Goal: Information Seeking & Learning: Find specific fact

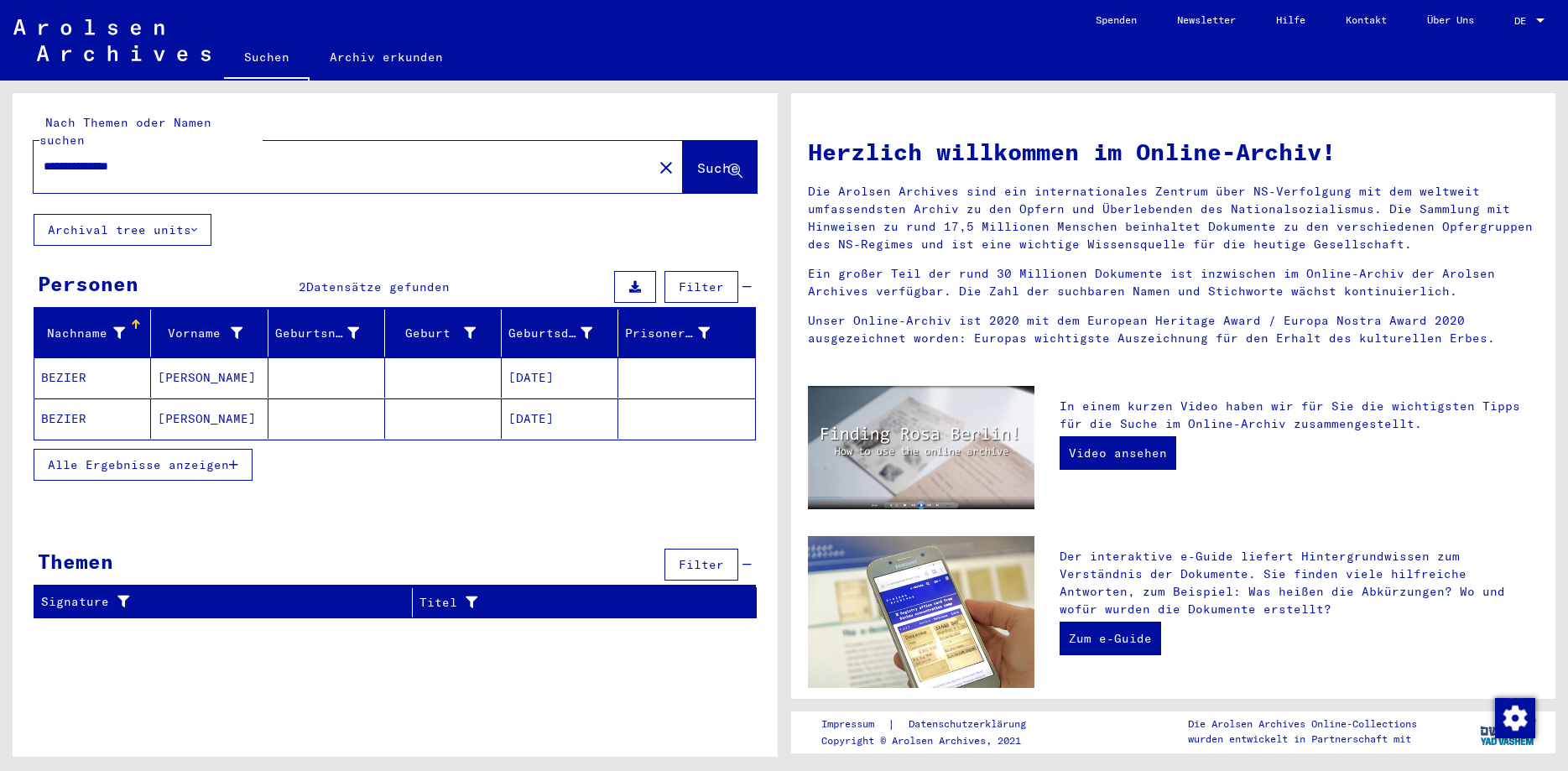
click at [131, 457] on span "Alle Ergebnisse anzeigen" at bounding box center [139, 464] width 181 height 15
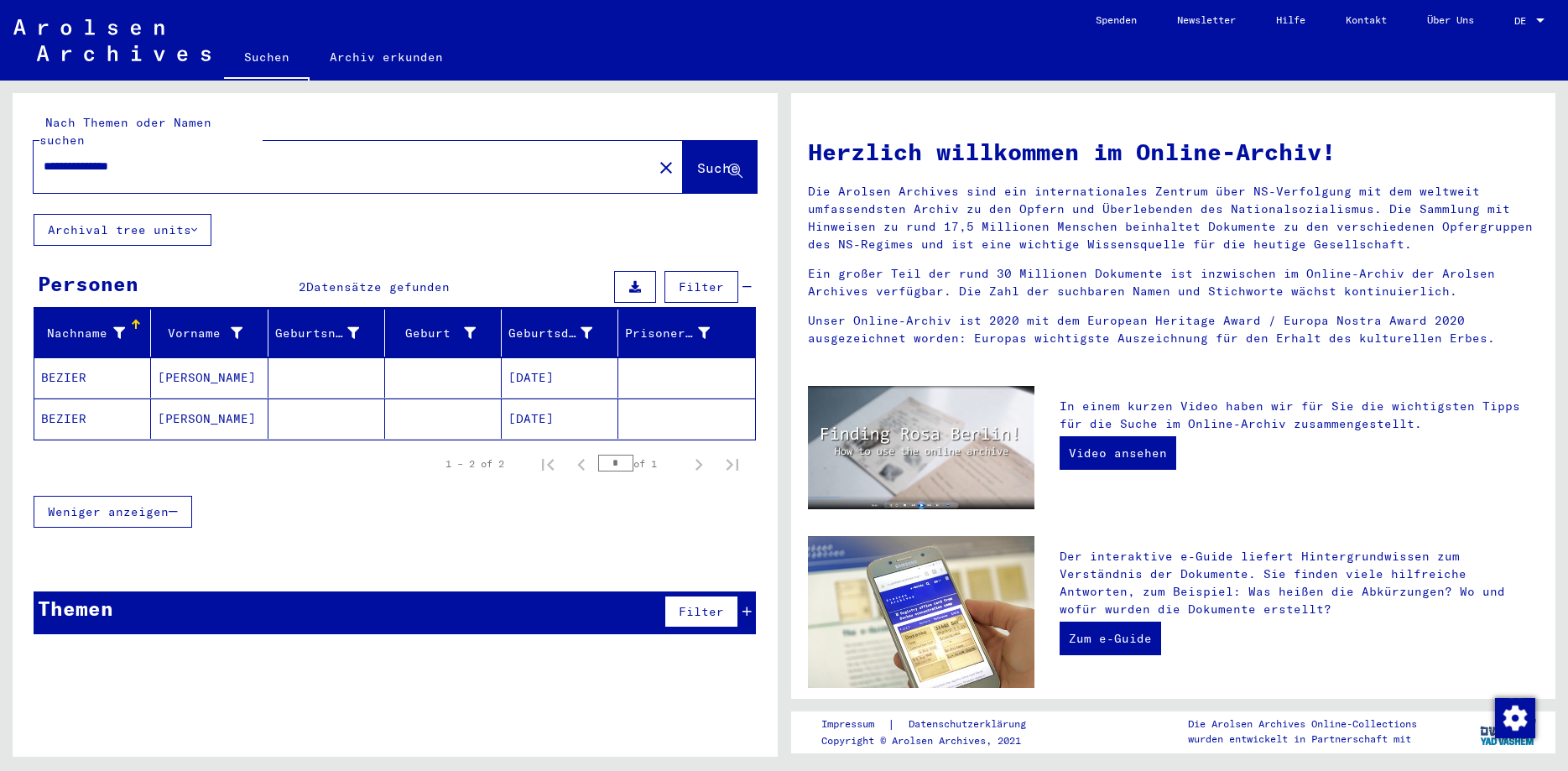
click at [525, 360] on mat-cell "[DATE]" at bounding box center [560, 377] width 117 height 41
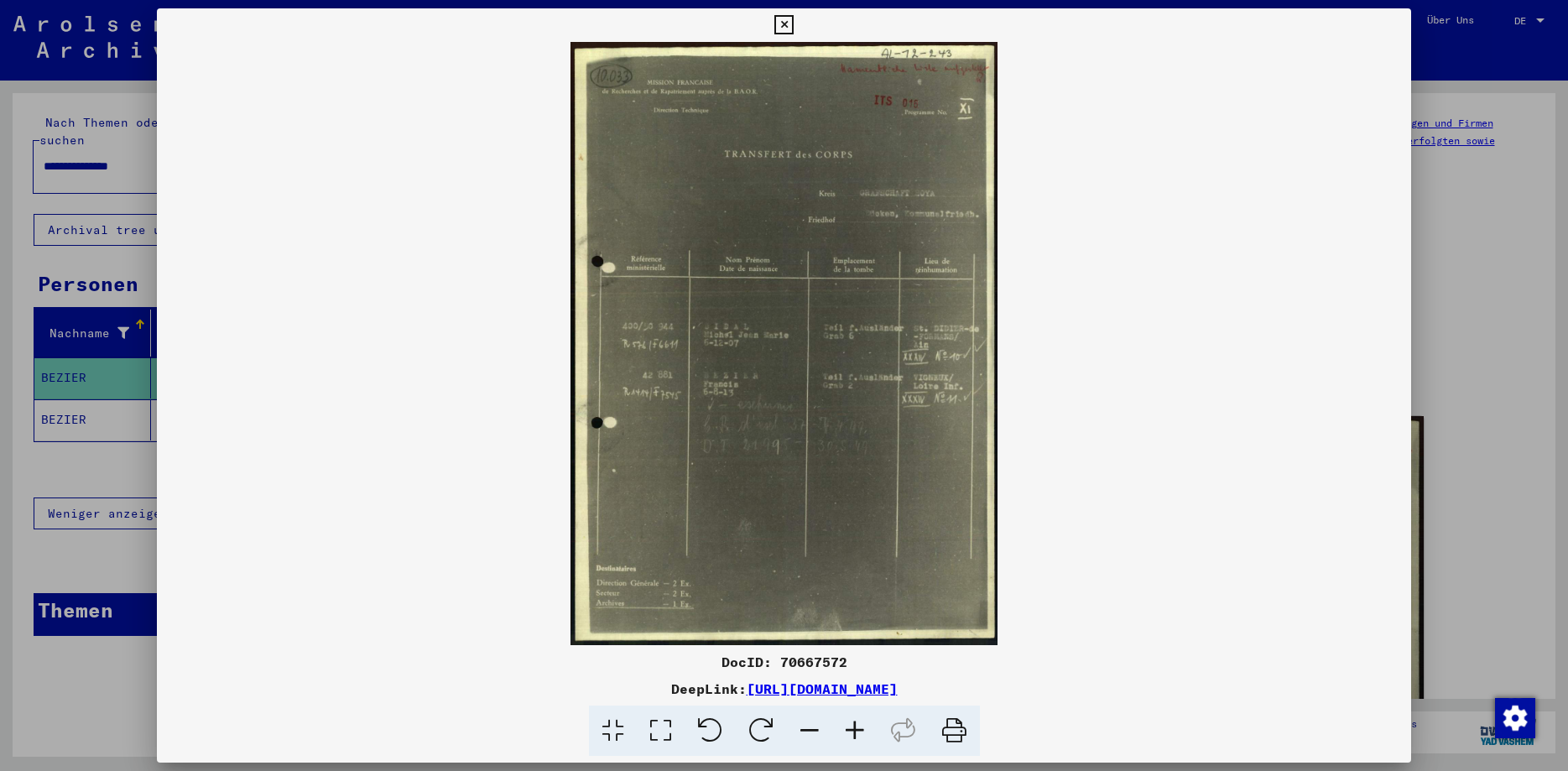
click at [812, 663] on div "DocID: 70667572" at bounding box center [784, 662] width 1255 height 20
copy div "70667572"
click at [859, 384] on img at bounding box center [784, 344] width 1255 height 603
click at [853, 726] on icon at bounding box center [855, 730] width 46 height 52
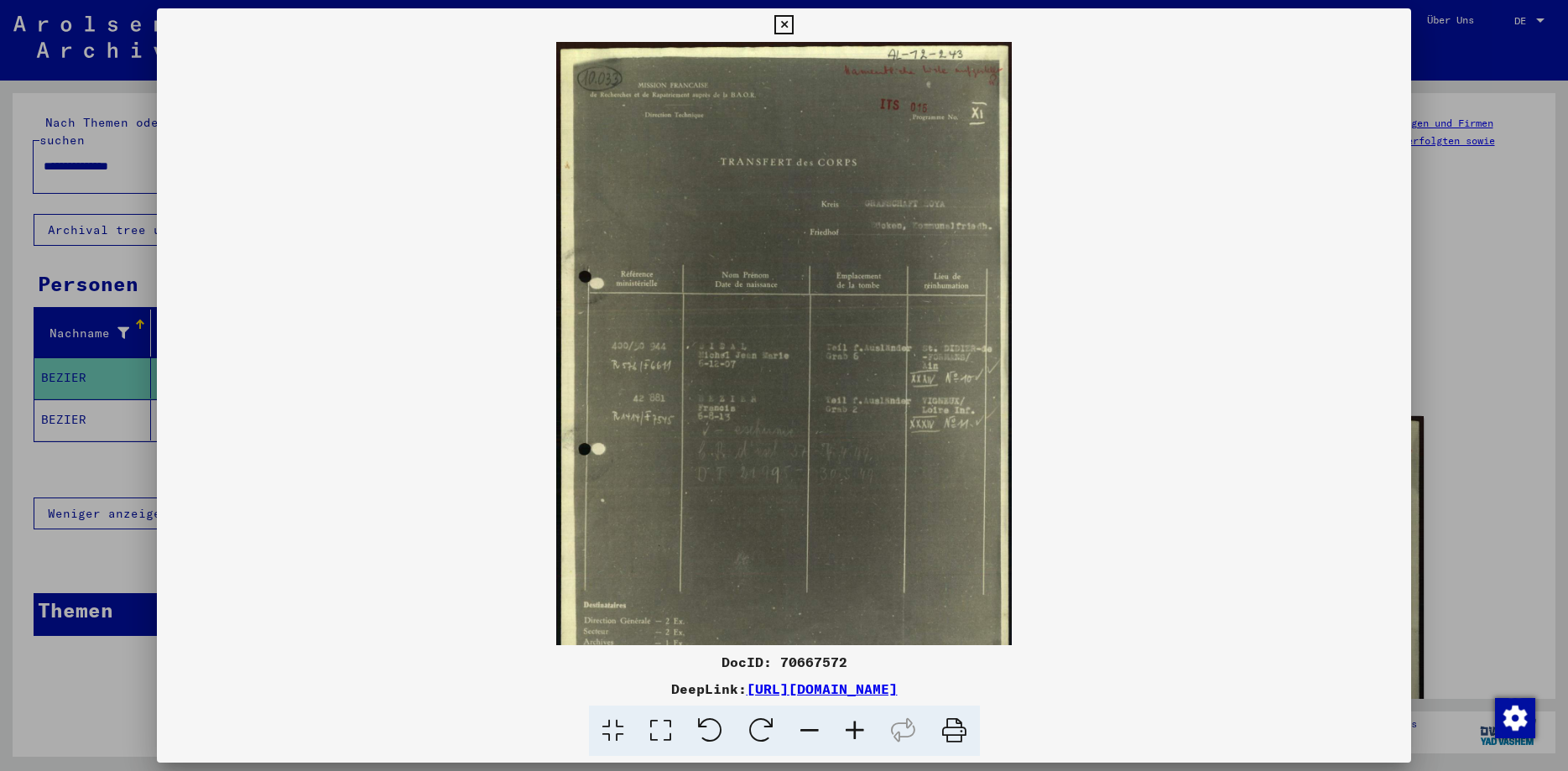
click at [853, 726] on icon at bounding box center [855, 730] width 46 height 52
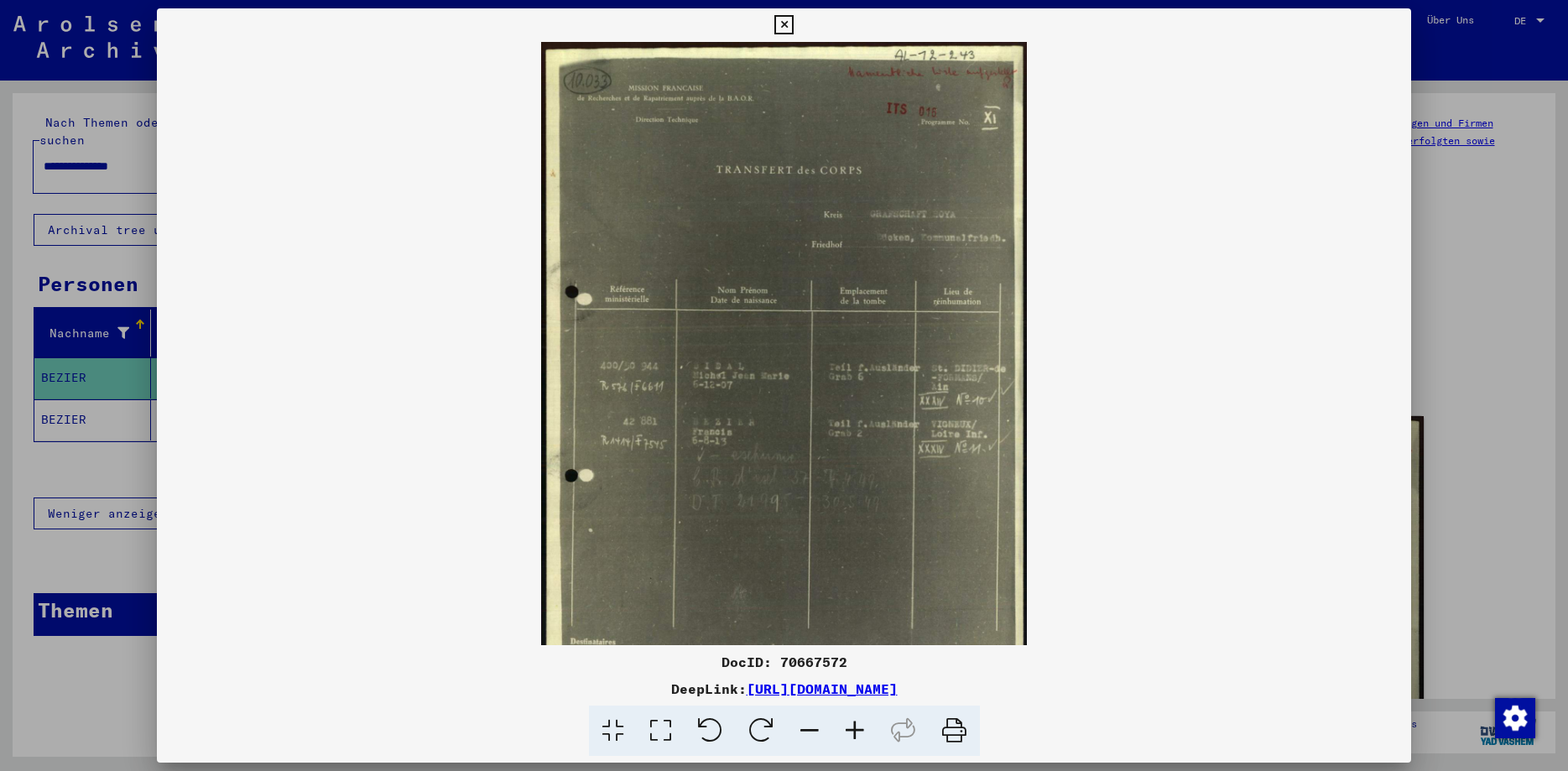
click at [853, 727] on icon at bounding box center [855, 730] width 46 height 52
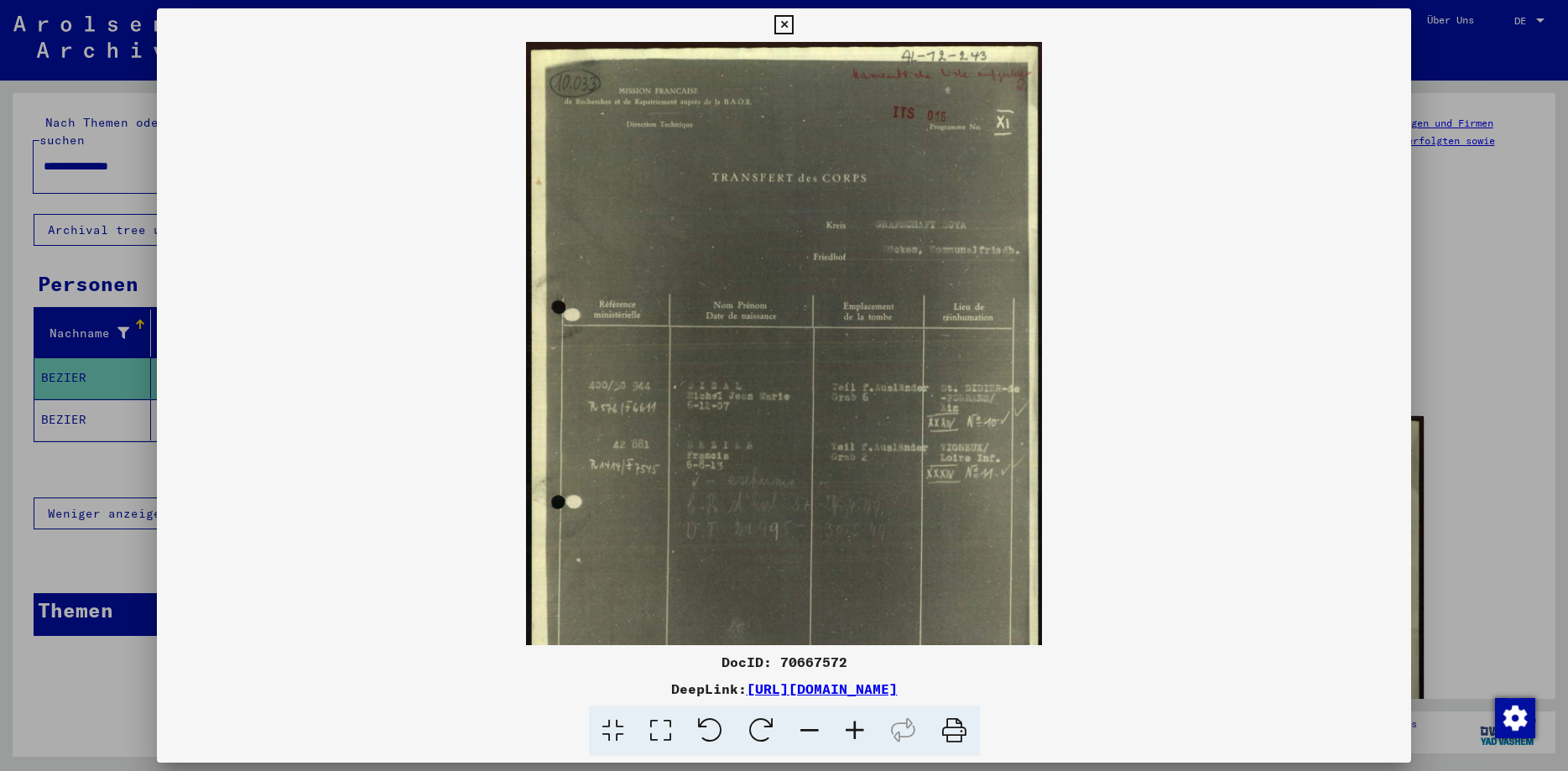
click at [853, 729] on icon at bounding box center [855, 730] width 46 height 52
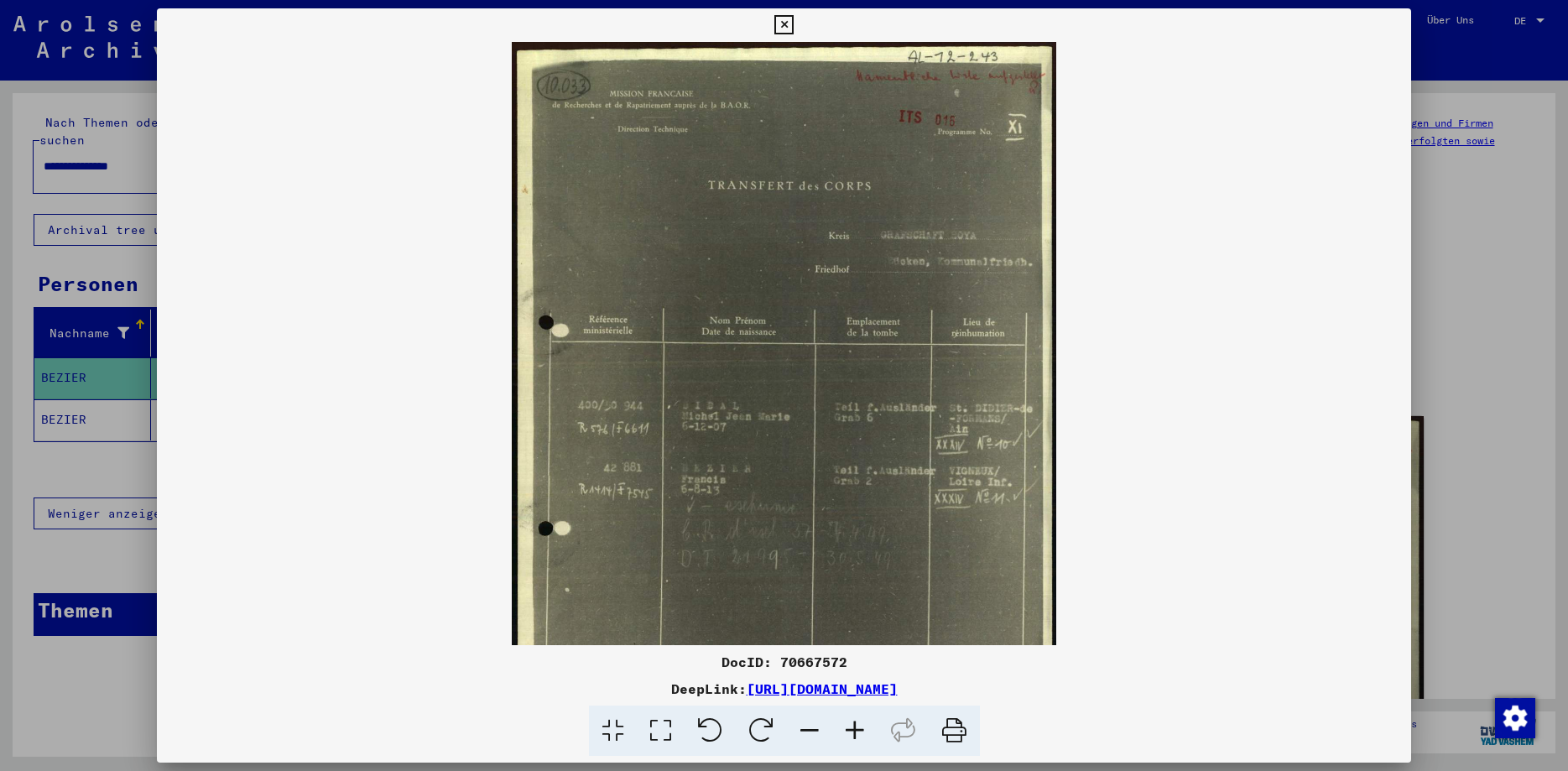
click at [855, 730] on icon at bounding box center [855, 730] width 46 height 52
click at [855, 730] on icon at bounding box center [855, 730] width 46 height 52
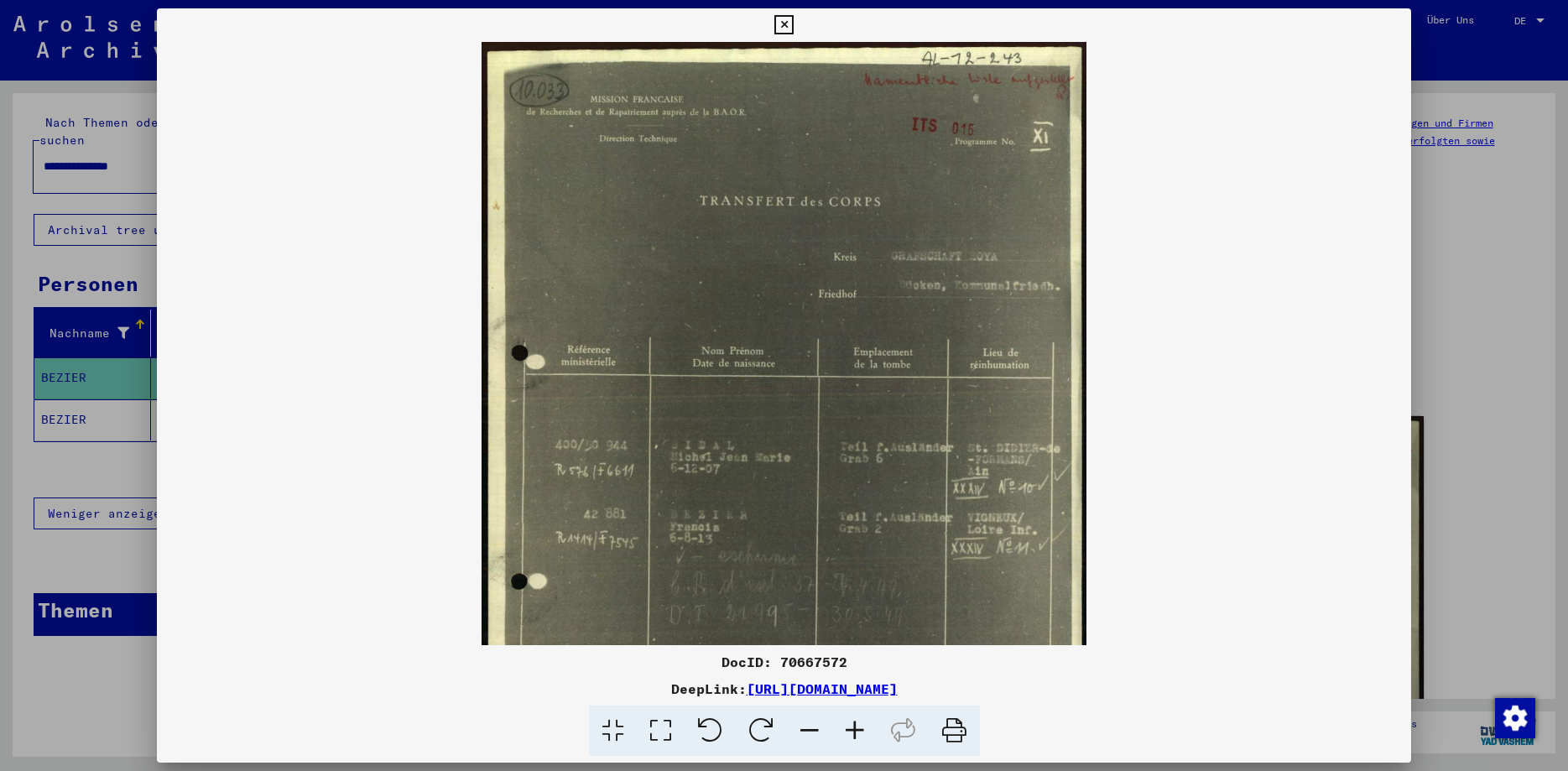
click at [855, 730] on icon at bounding box center [855, 730] width 46 height 52
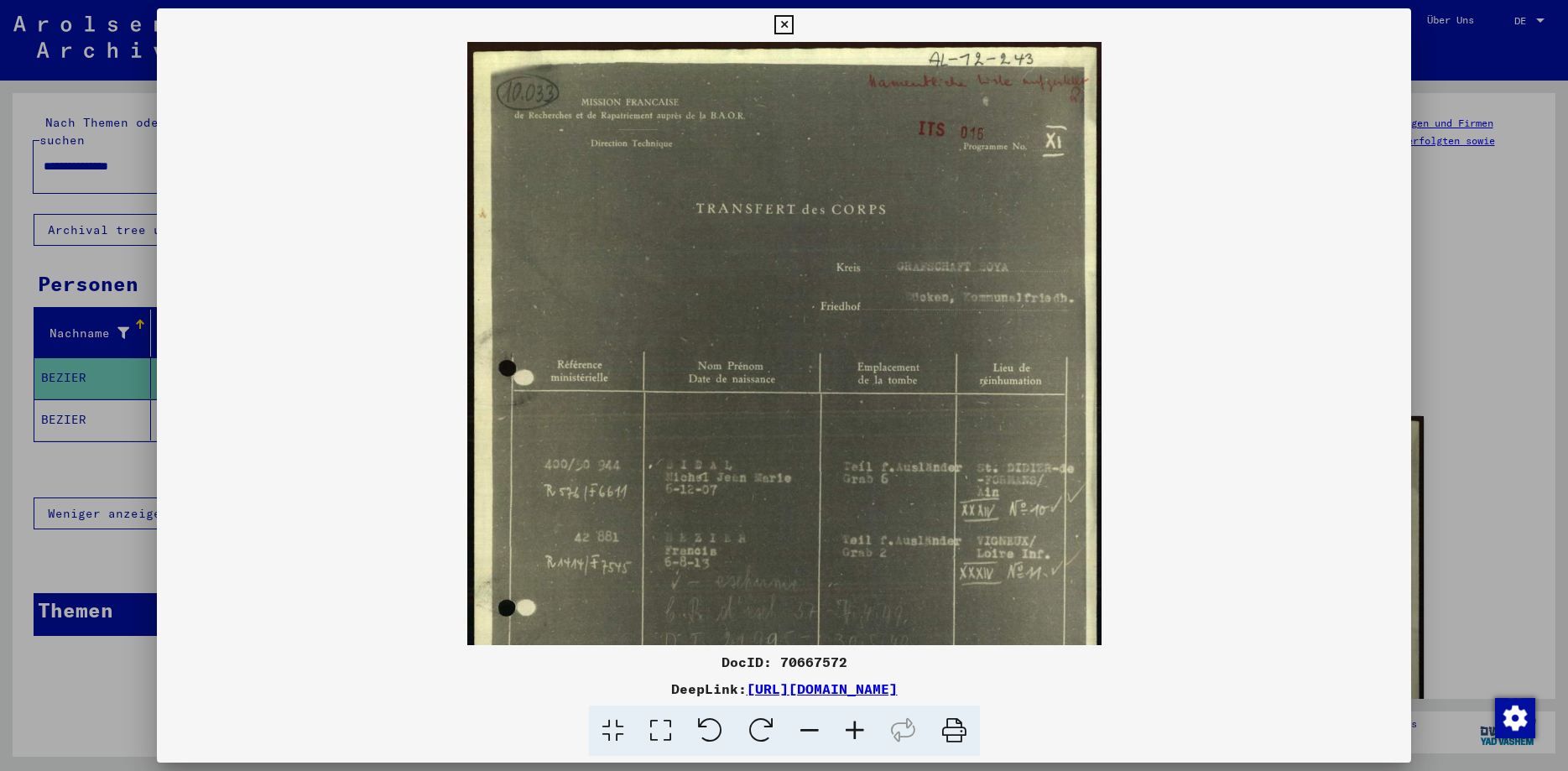
click at [856, 731] on icon at bounding box center [855, 730] width 46 height 52
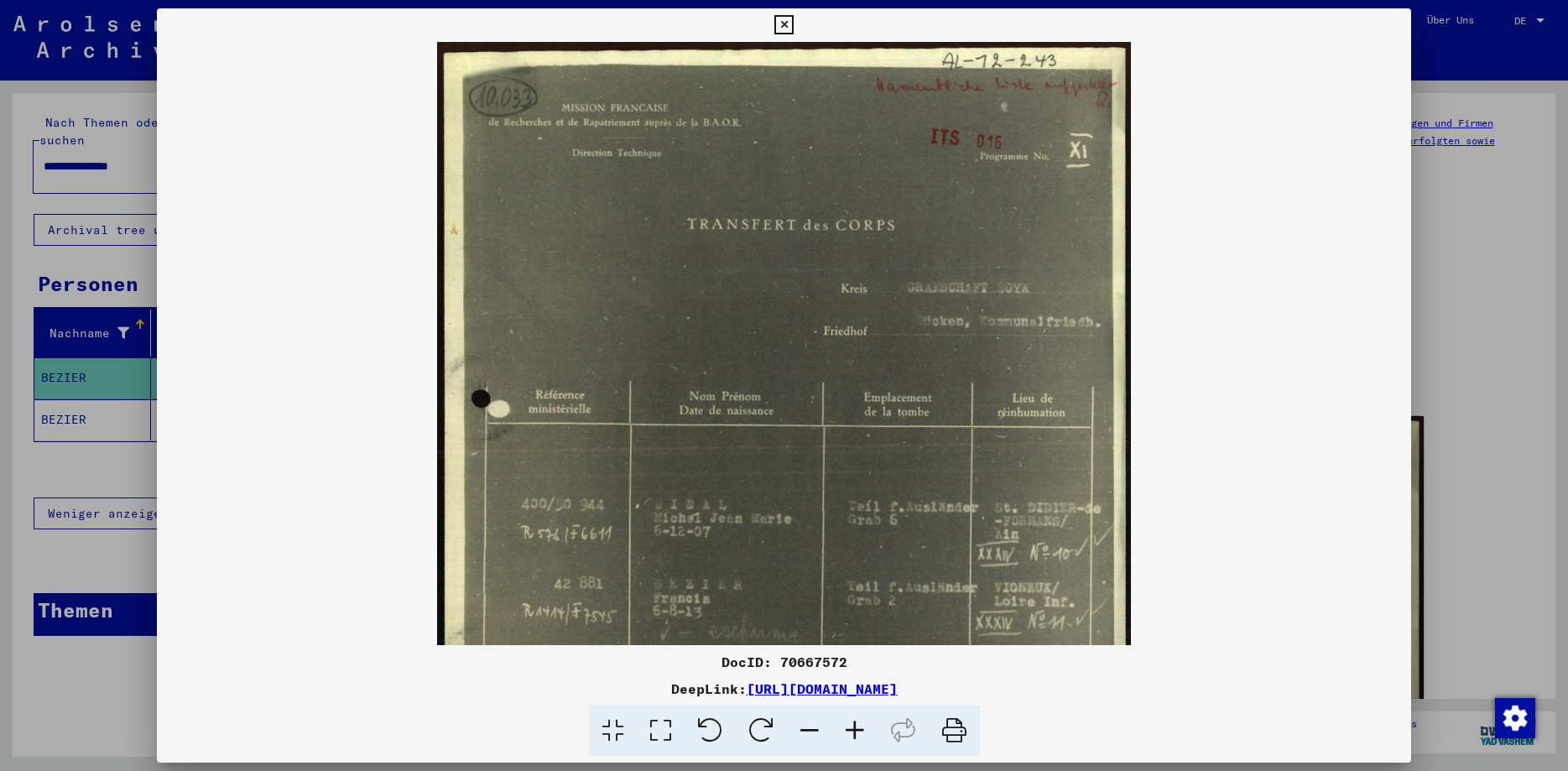
click at [856, 732] on icon at bounding box center [855, 730] width 46 height 52
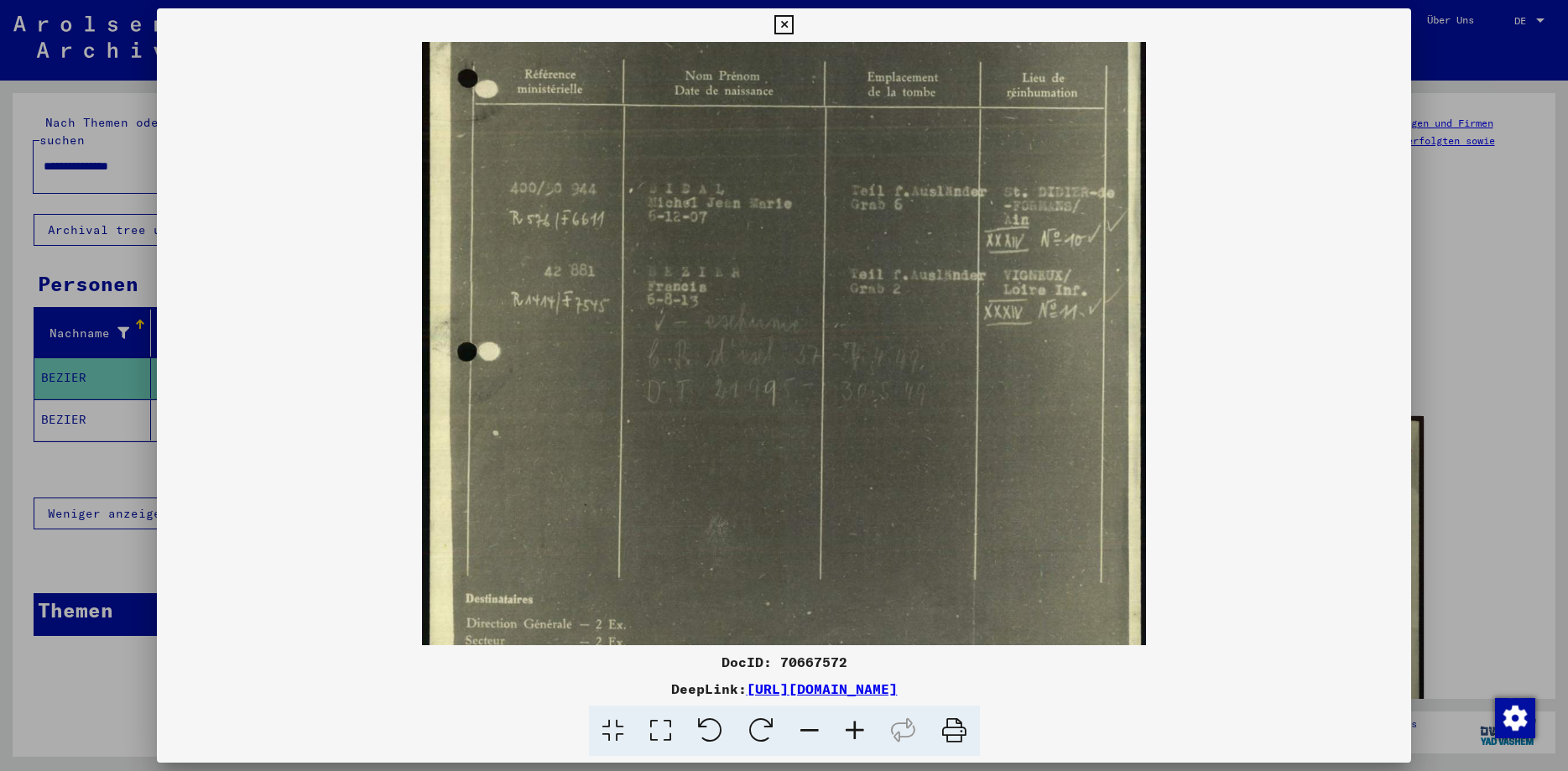
drag, startPoint x: 781, startPoint y: 405, endPoint x: 705, endPoint y: 198, distance: 220.5
click at [705, 195] on img at bounding box center [783, 217] width 723 height 1022
click at [683, 394] on img at bounding box center [783, 225] width 723 height 1022
click at [964, 403] on img at bounding box center [783, 225] width 723 height 1022
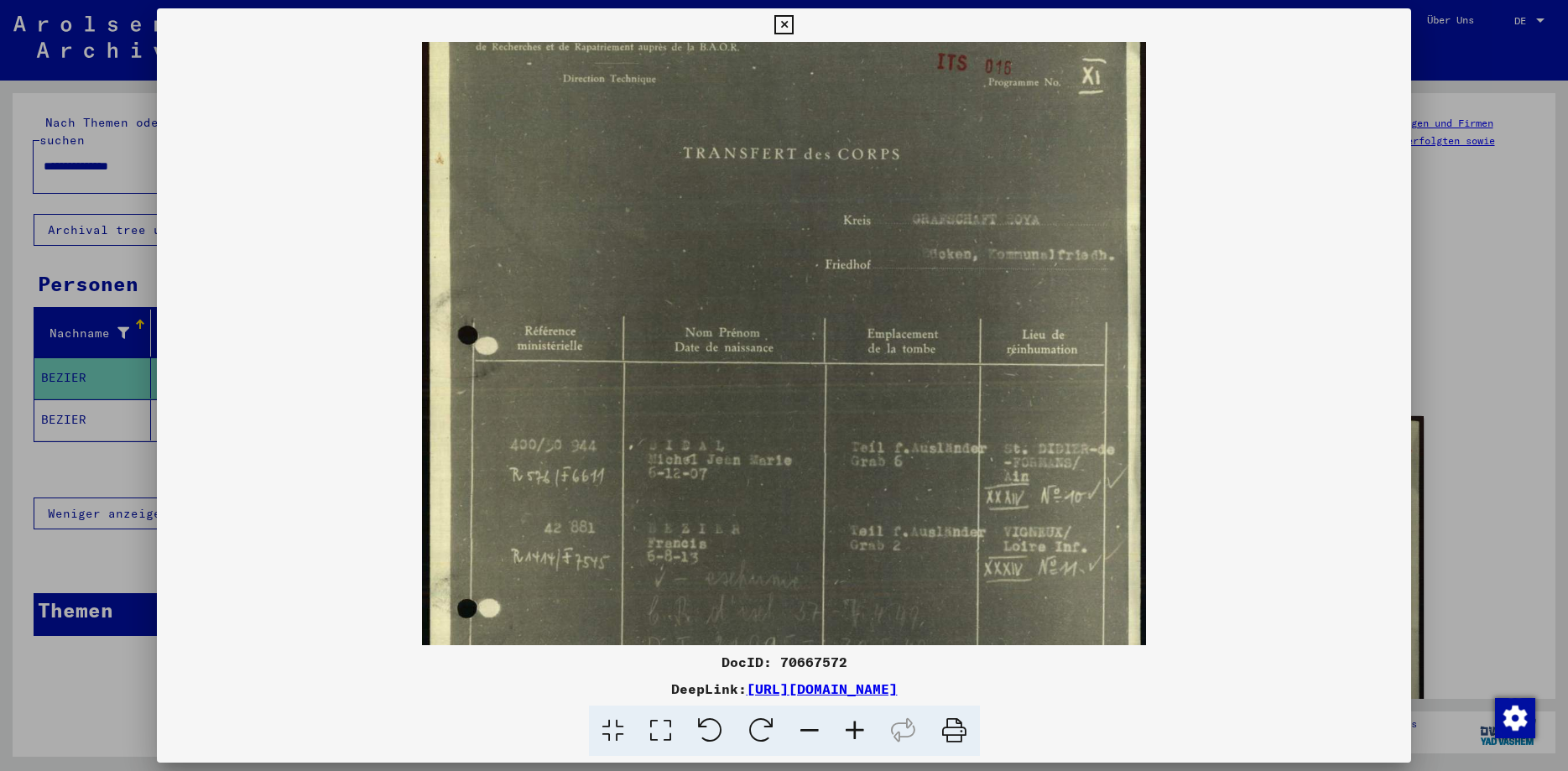
scroll to position [78, 0]
drag, startPoint x: 909, startPoint y: 272, endPoint x: 920, endPoint y: 512, distance: 240.3
click at [920, 512] on img at bounding box center [783, 475] width 723 height 1022
click at [966, 307] on img at bounding box center [783, 475] width 723 height 1022
click at [1086, 275] on img at bounding box center [783, 475] width 723 height 1022
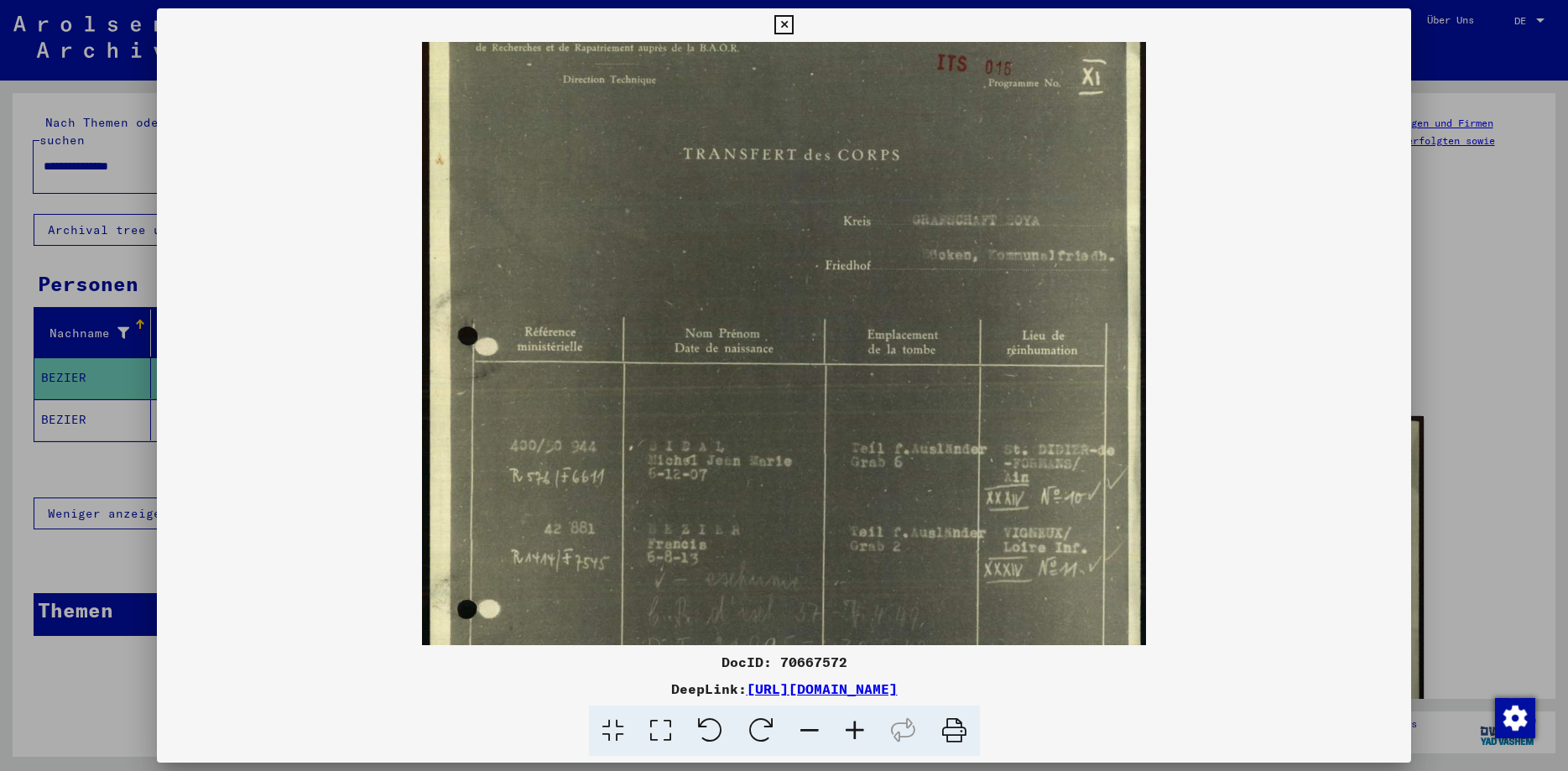
click at [895, 278] on img at bounding box center [783, 475] width 723 height 1022
click at [855, 727] on icon at bounding box center [855, 730] width 46 height 52
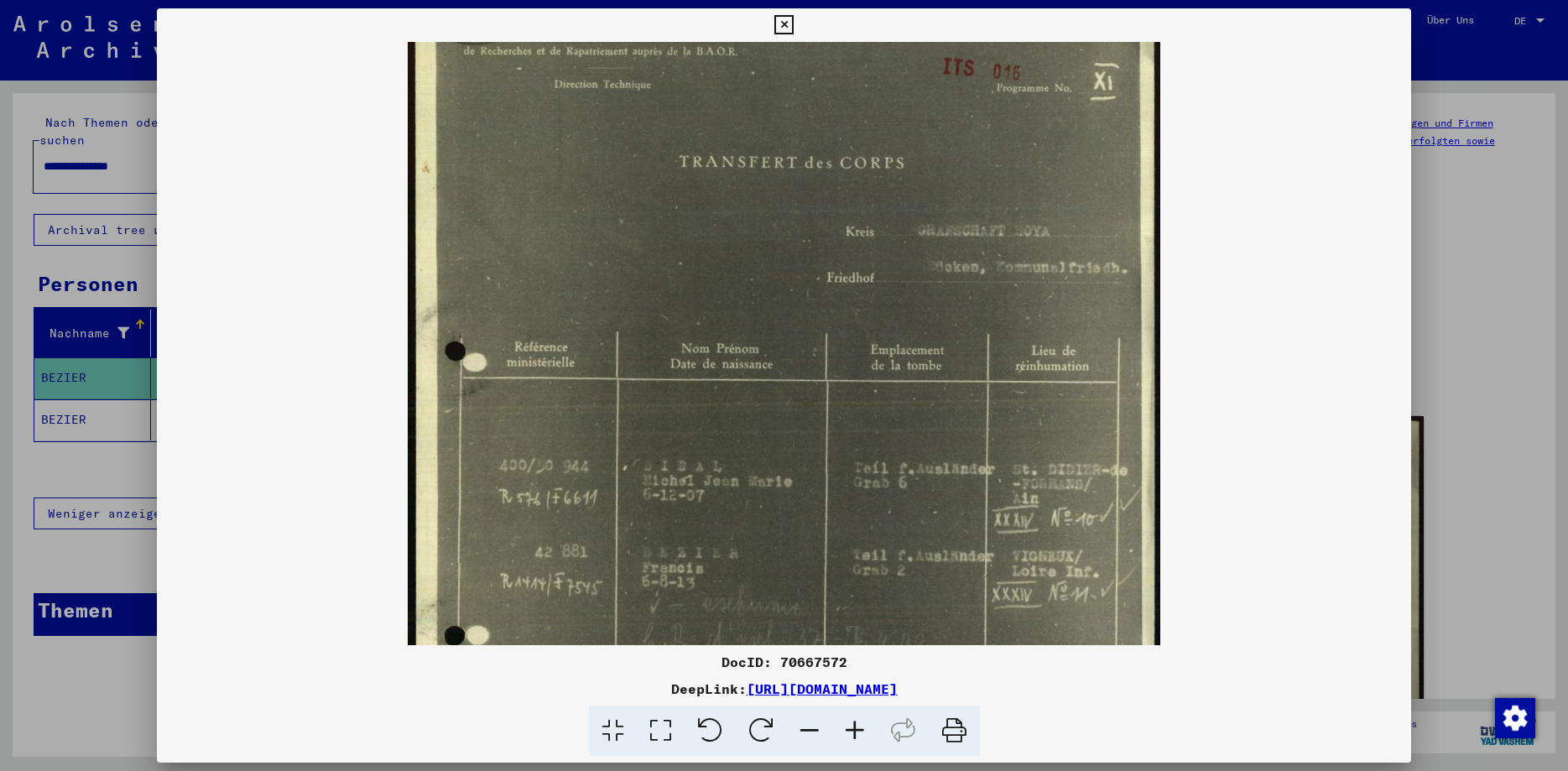
click at [855, 727] on icon at bounding box center [855, 730] width 46 height 52
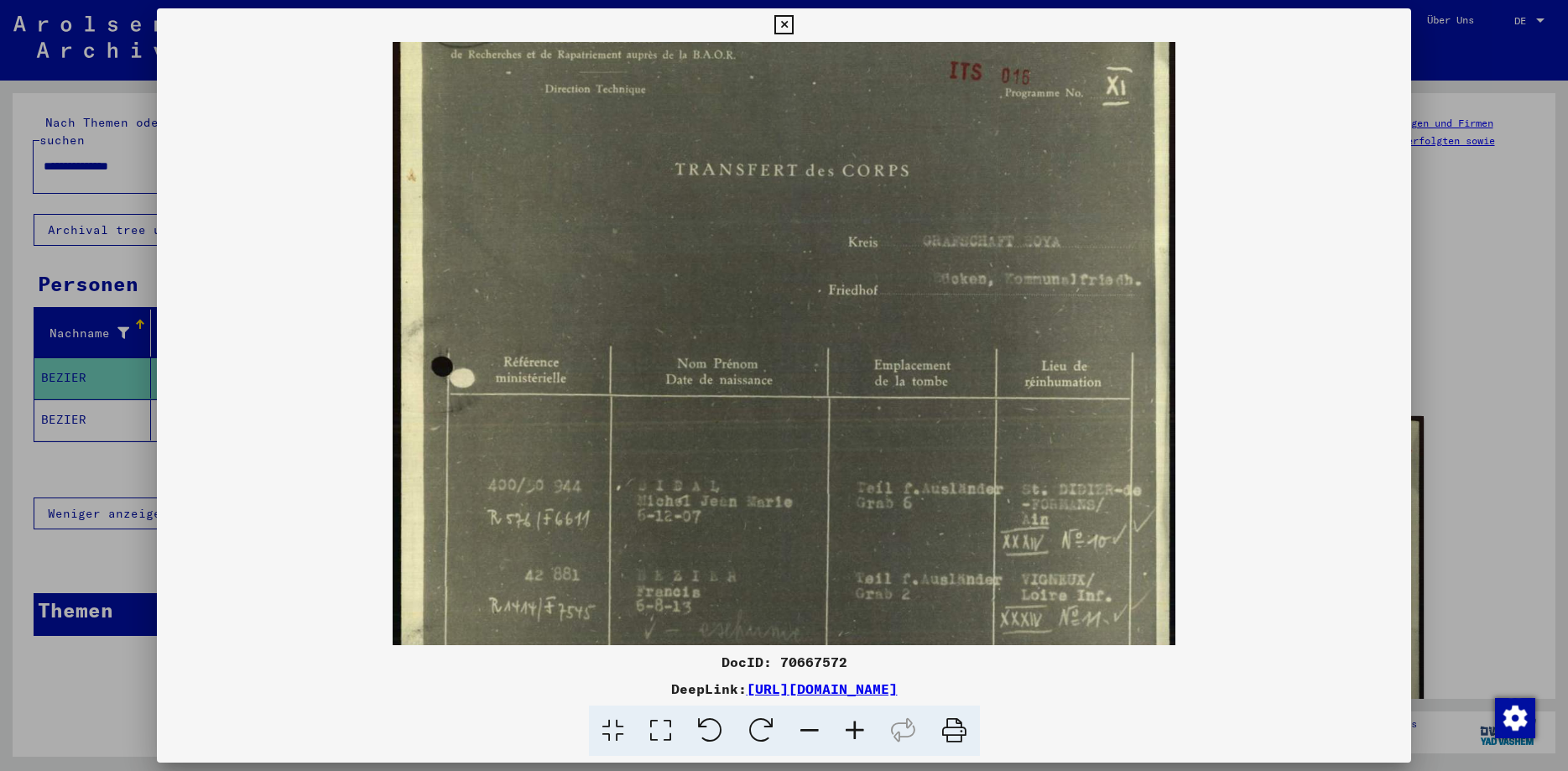
click at [855, 727] on icon at bounding box center [855, 730] width 46 height 52
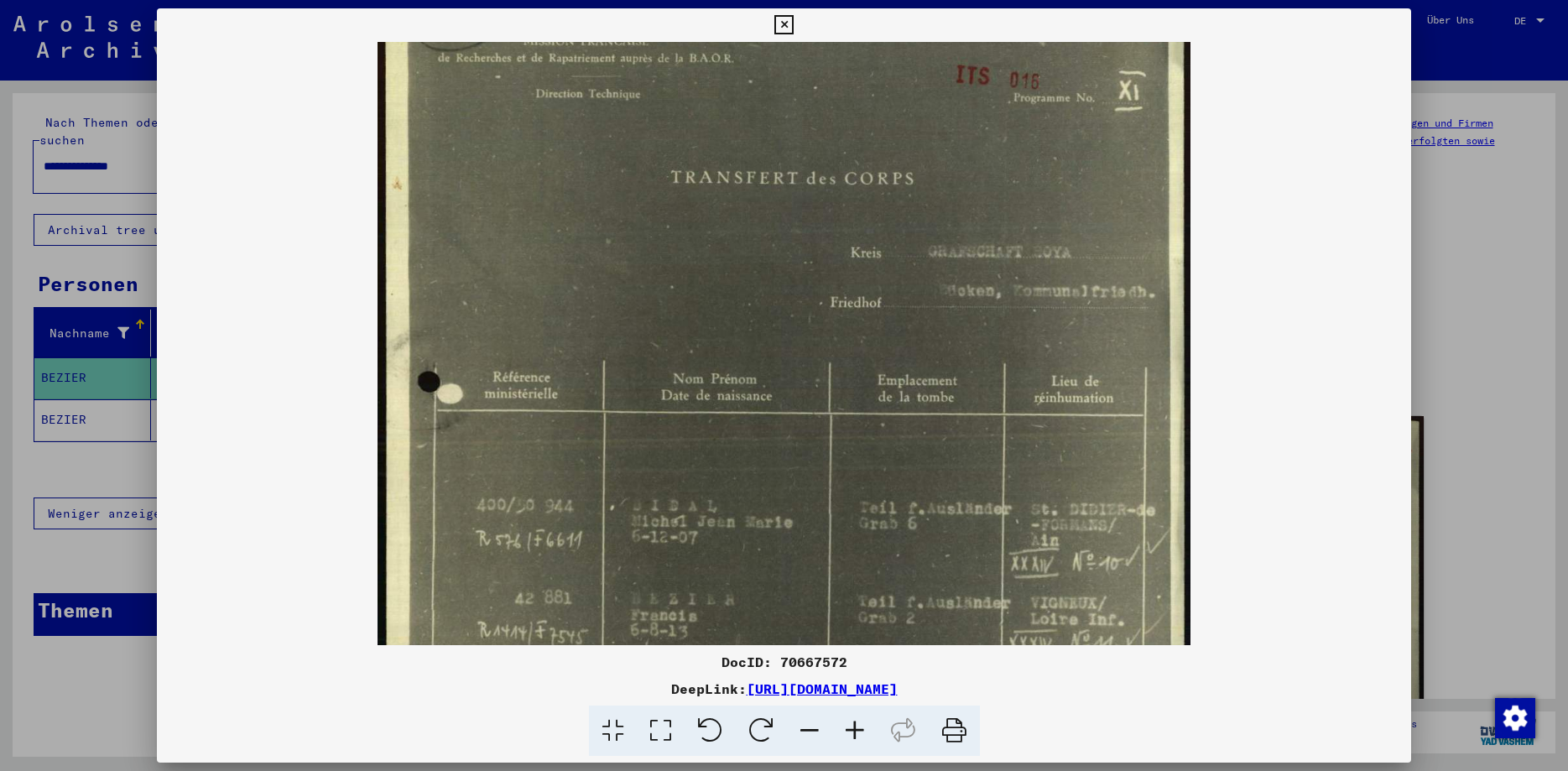
click at [855, 727] on icon at bounding box center [855, 730] width 46 height 52
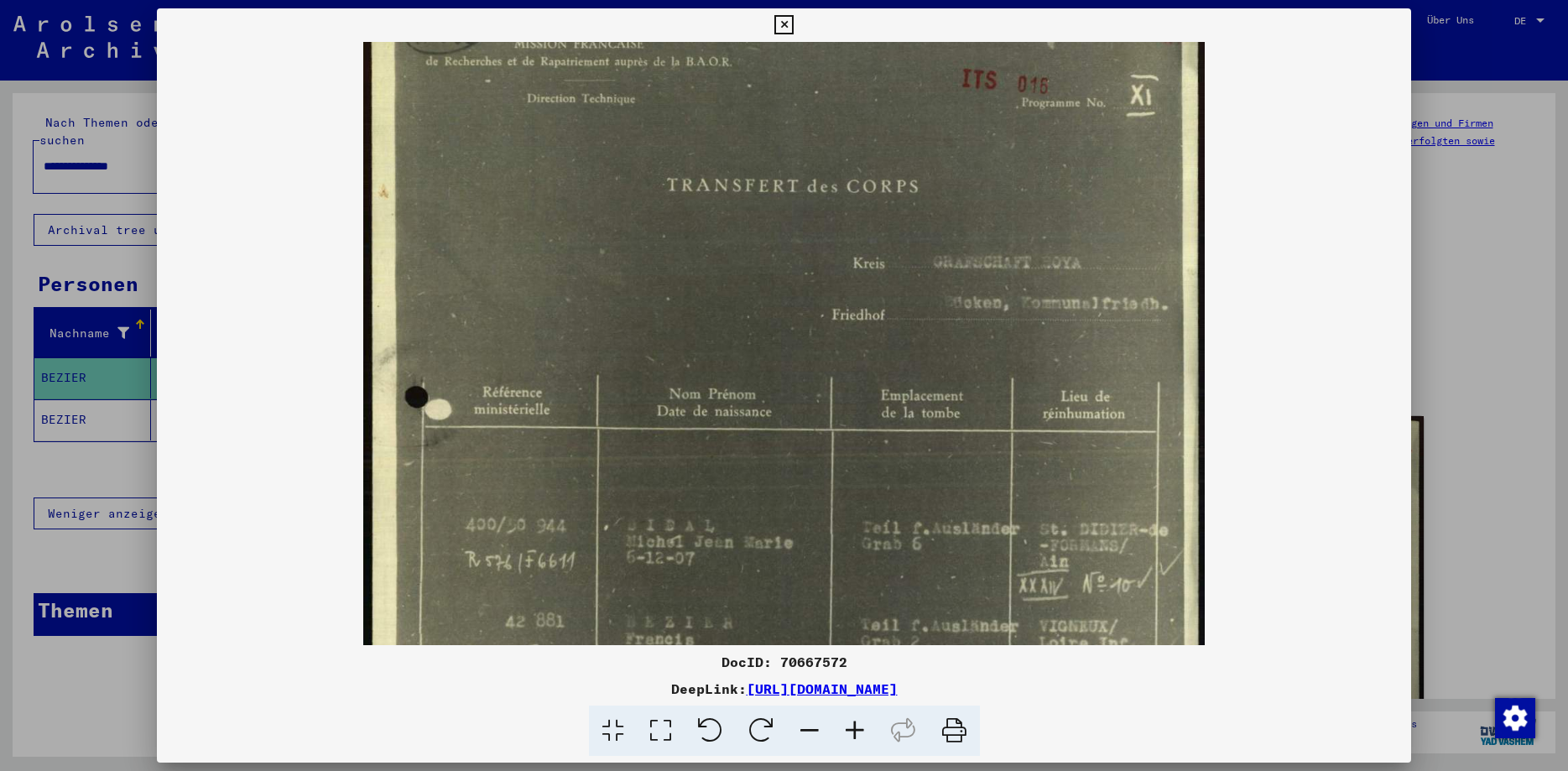
click at [855, 727] on icon at bounding box center [855, 730] width 46 height 52
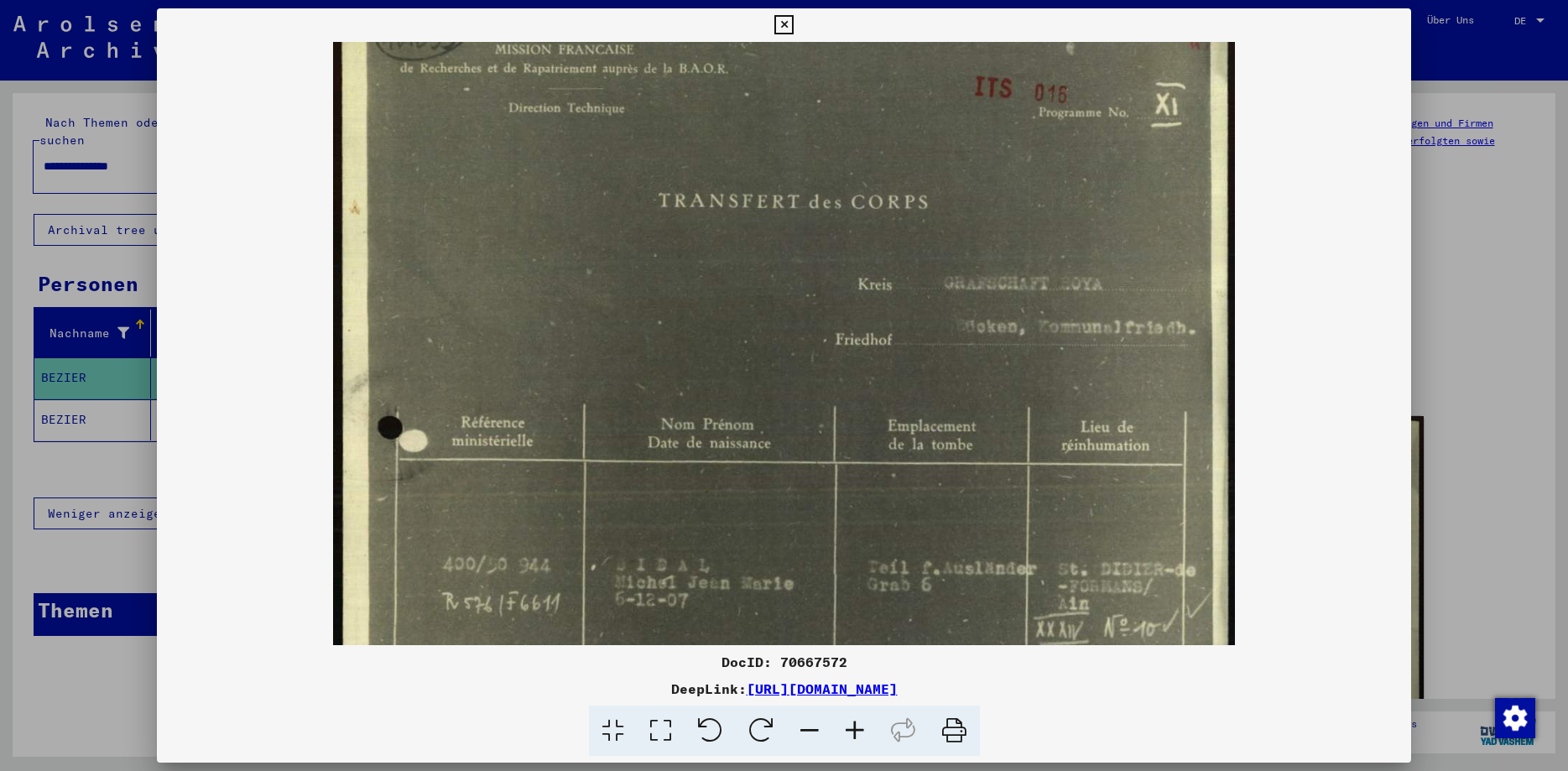
drag, startPoint x: 855, startPoint y: 727, endPoint x: 872, endPoint y: 667, distance: 62.4
click at [855, 722] on icon at bounding box center [855, 730] width 46 height 52
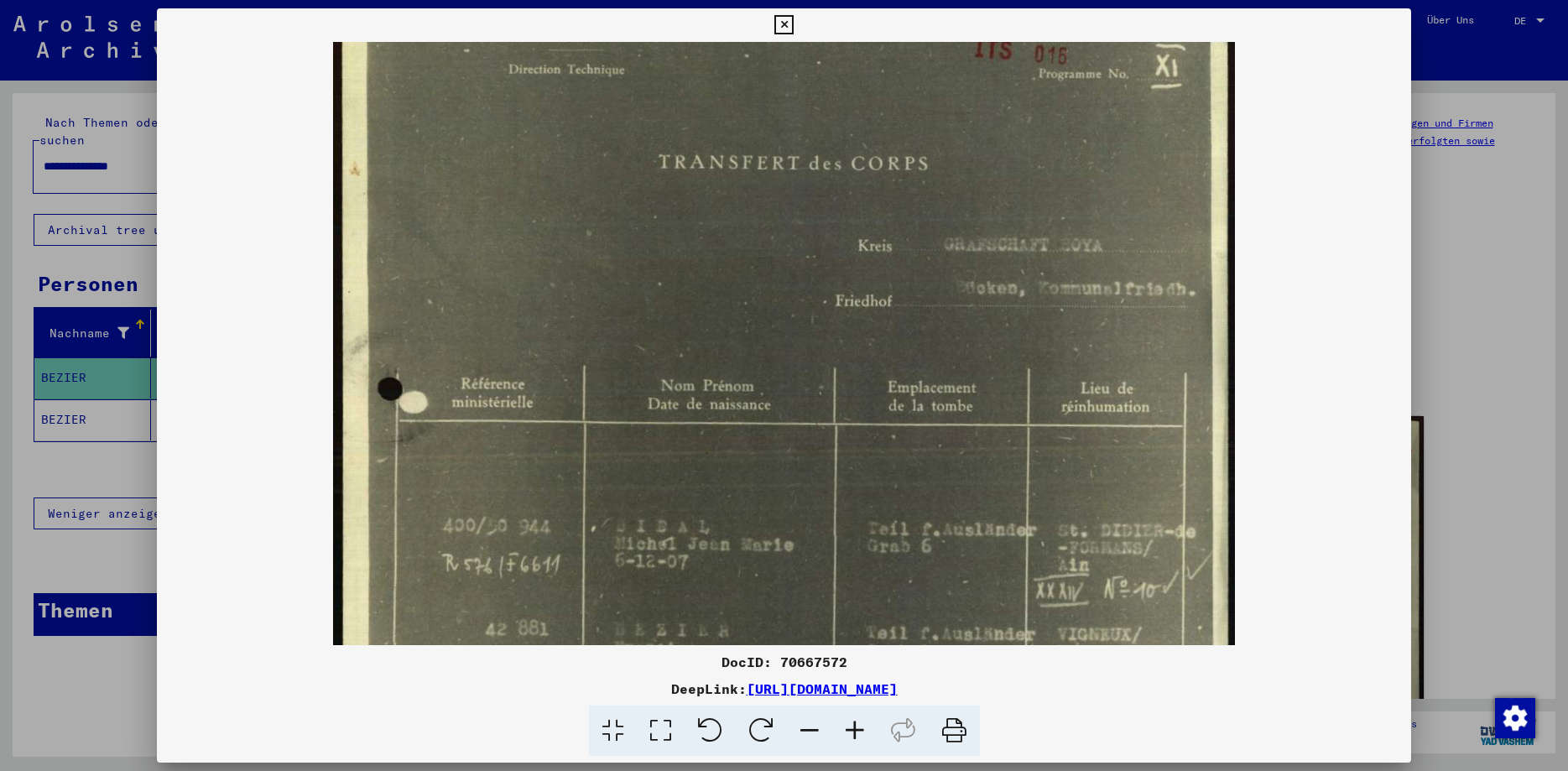
drag, startPoint x: 1123, startPoint y: 376, endPoint x: 1032, endPoint y: 335, distance: 99.8
click at [1032, 336] on img at bounding box center [783, 562] width 901 height 1273
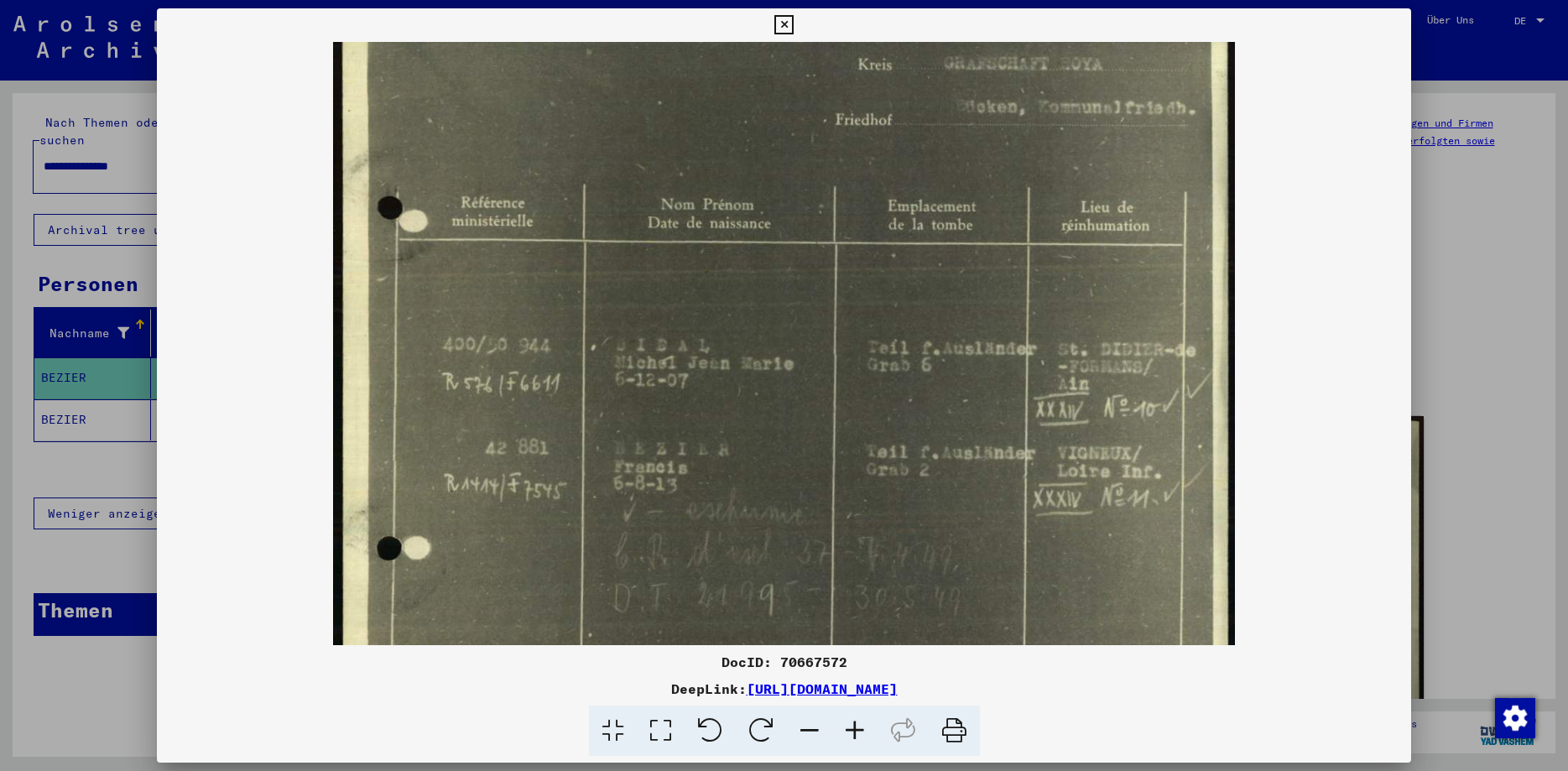
scroll to position [298, 0]
drag, startPoint x: 1098, startPoint y: 573, endPoint x: 1111, endPoint y: 417, distance: 156.5
click at [1117, 396] on img at bounding box center [783, 380] width 901 height 1273
click at [844, 533] on img at bounding box center [783, 381] width 901 height 1273
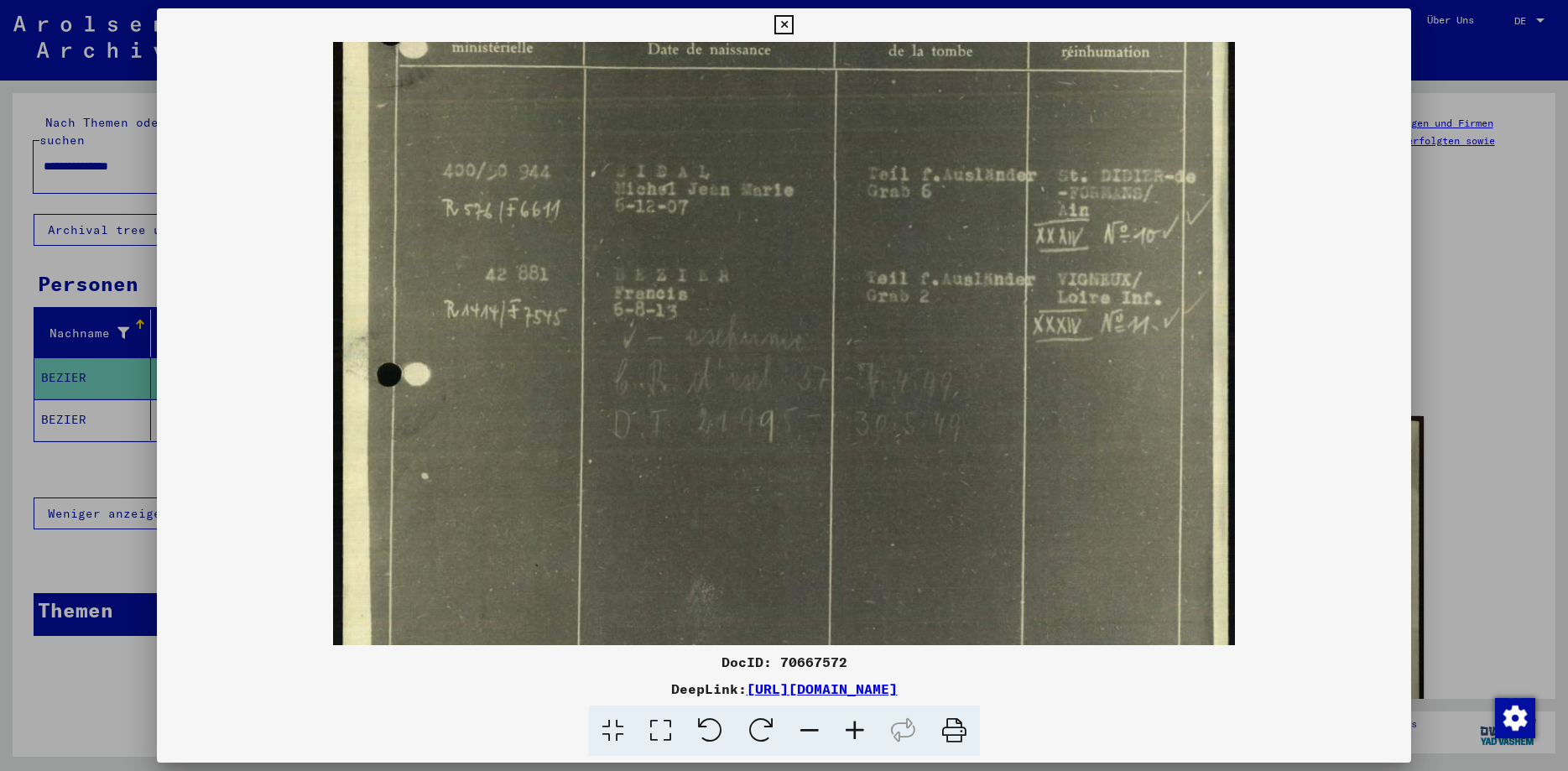
drag, startPoint x: 766, startPoint y: 569, endPoint x: 796, endPoint y: 424, distance: 148.1
click at [773, 399] on img at bounding box center [783, 208] width 901 height 1273
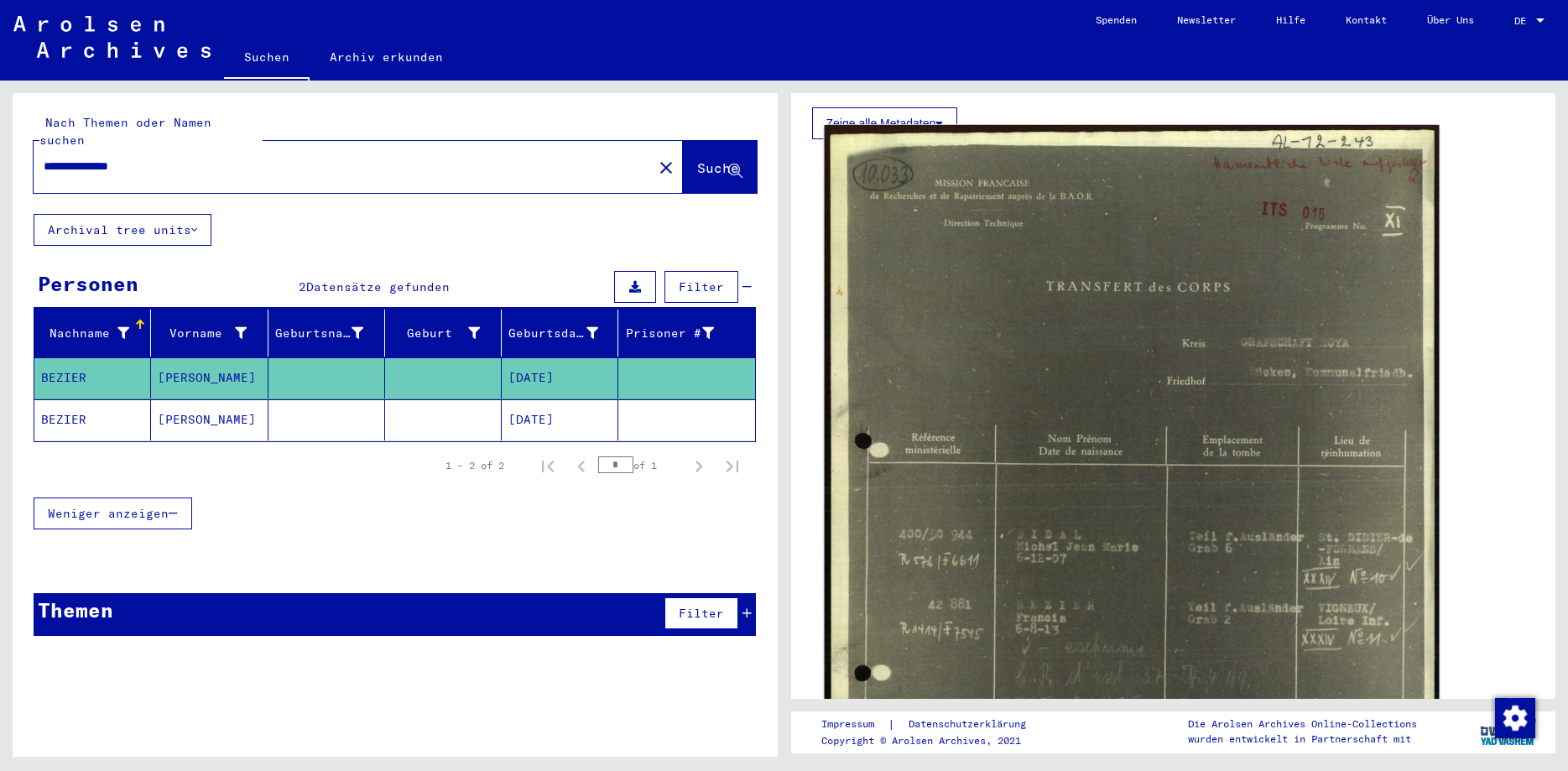
scroll to position [272, 0]
click at [1099, 460] on img at bounding box center [1130, 557] width 614 height 869
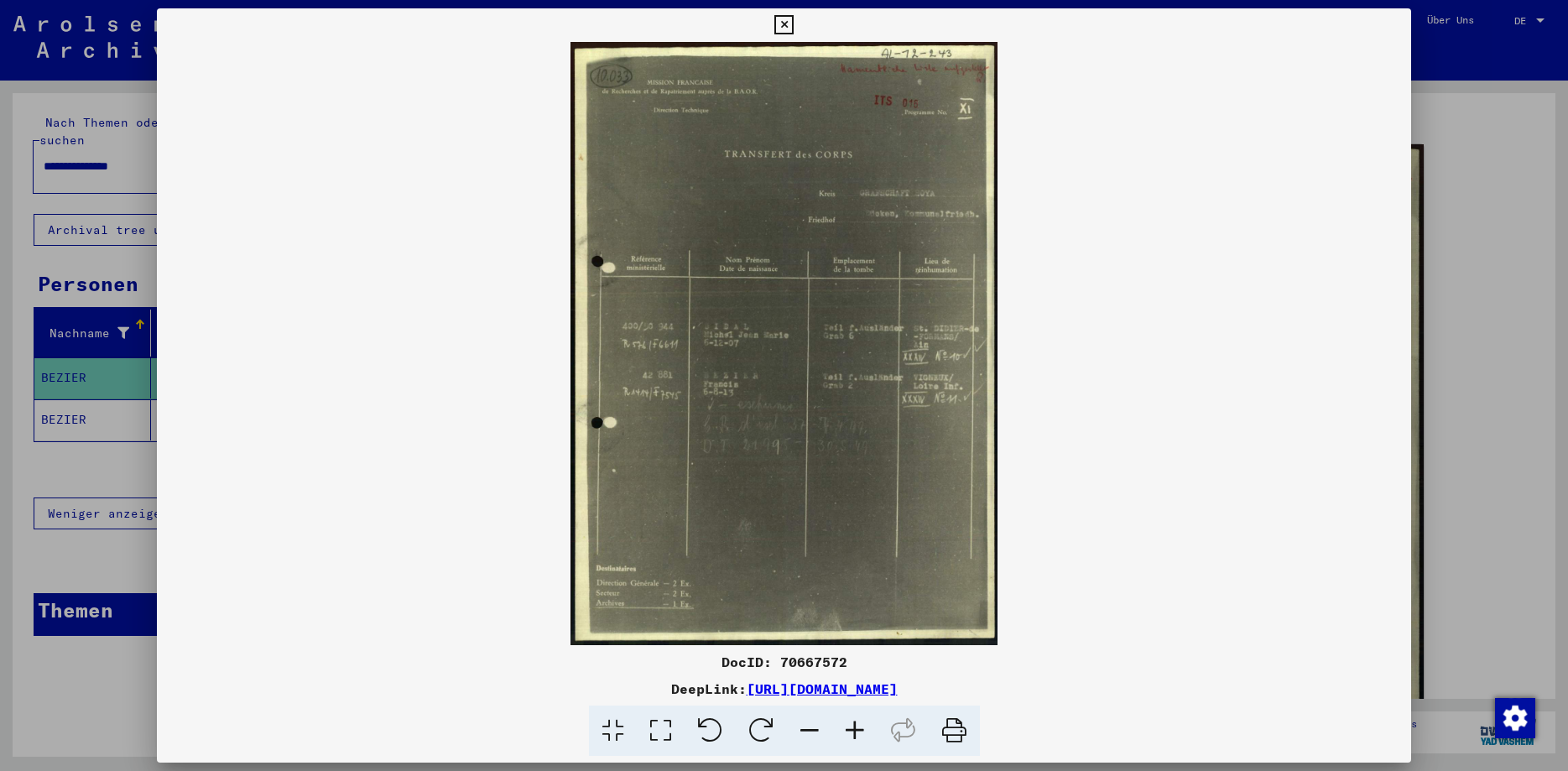
click at [804, 534] on img at bounding box center [784, 344] width 1255 height 603
click at [858, 730] on icon at bounding box center [855, 730] width 46 height 52
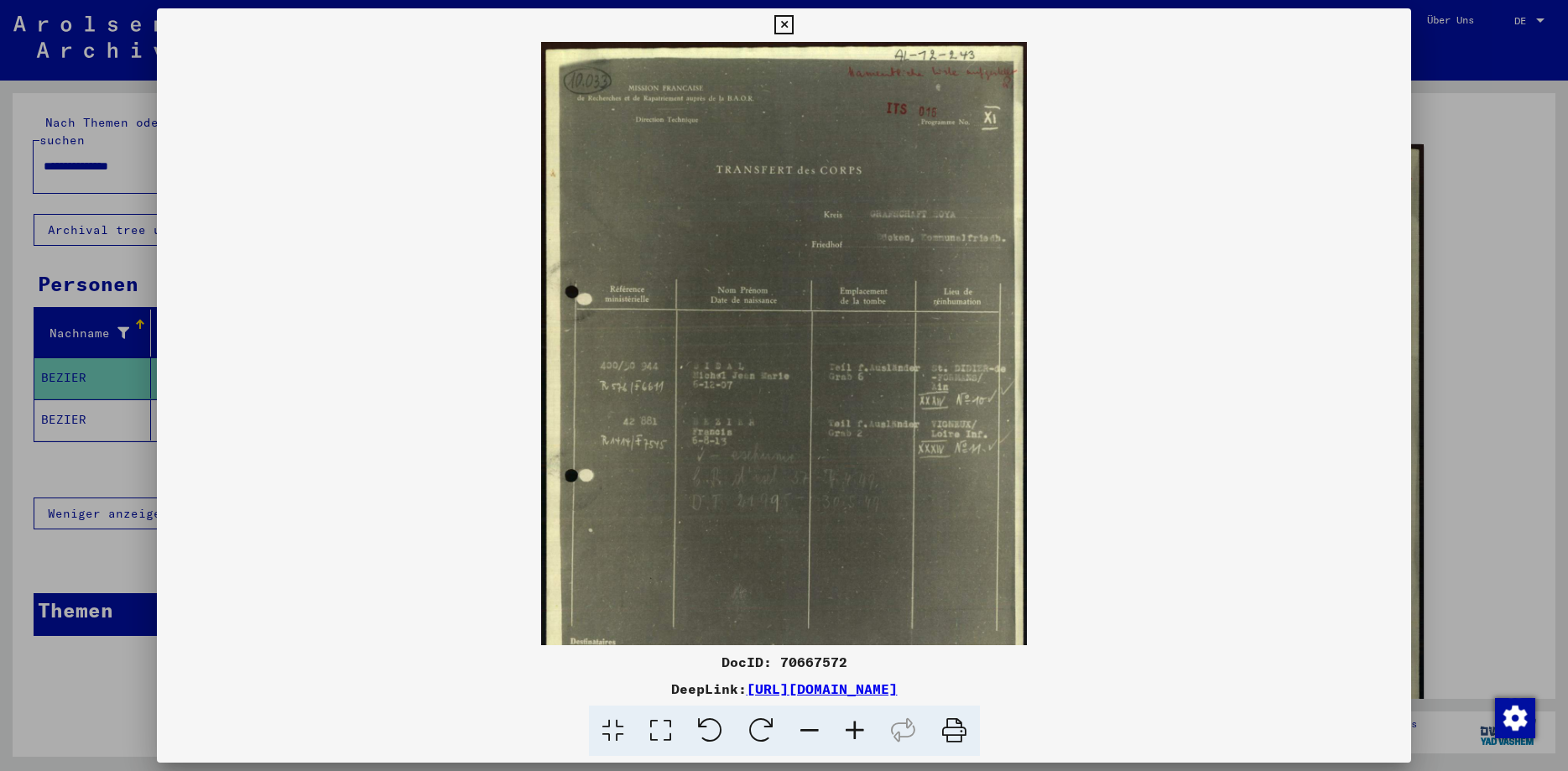
click at [858, 730] on icon at bounding box center [855, 730] width 46 height 52
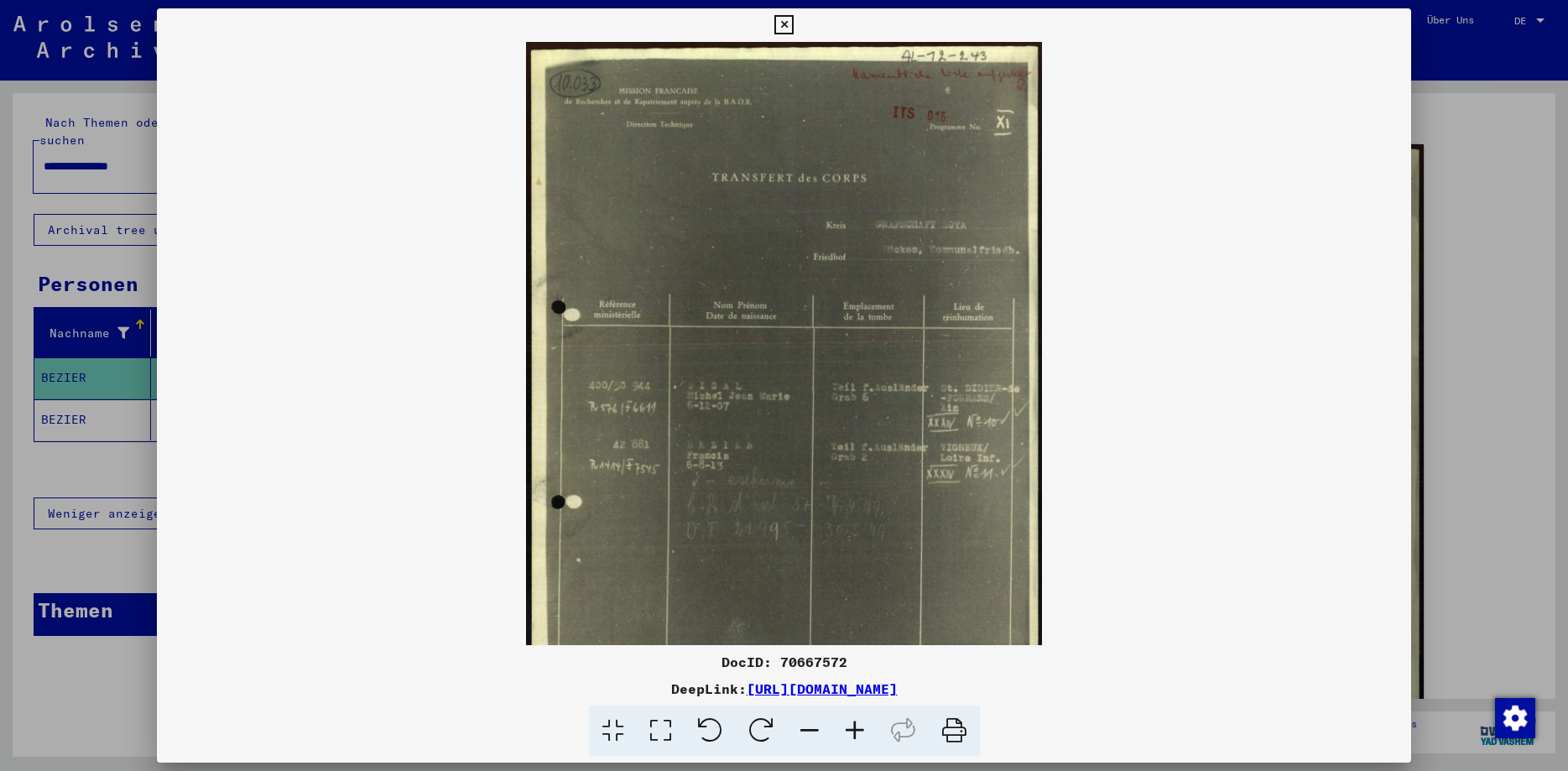
click at [858, 730] on icon at bounding box center [855, 730] width 46 height 52
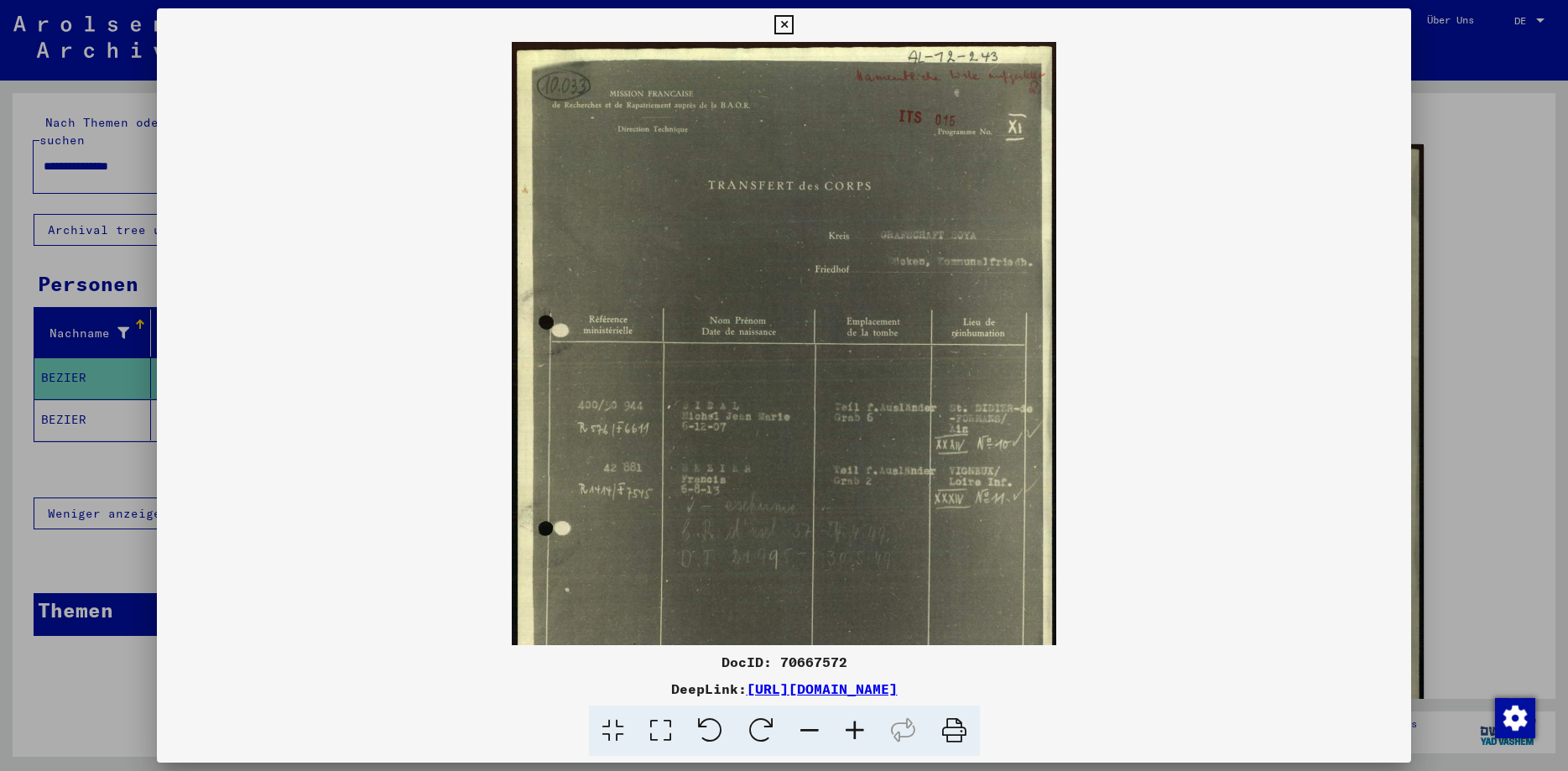
click at [859, 730] on icon at bounding box center [855, 730] width 46 height 52
click at [860, 730] on icon at bounding box center [855, 730] width 46 height 52
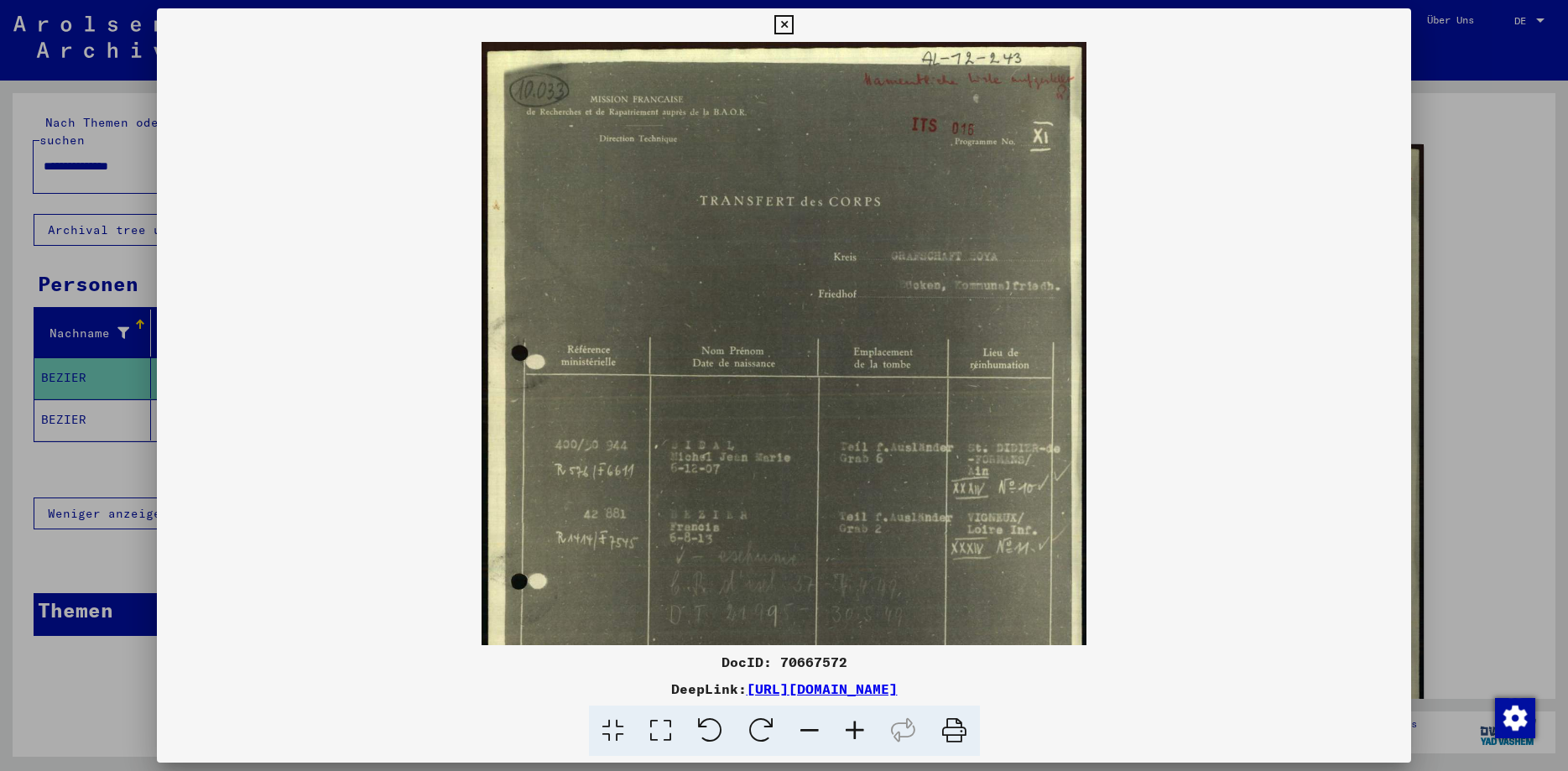
click at [862, 730] on icon at bounding box center [855, 730] width 46 height 52
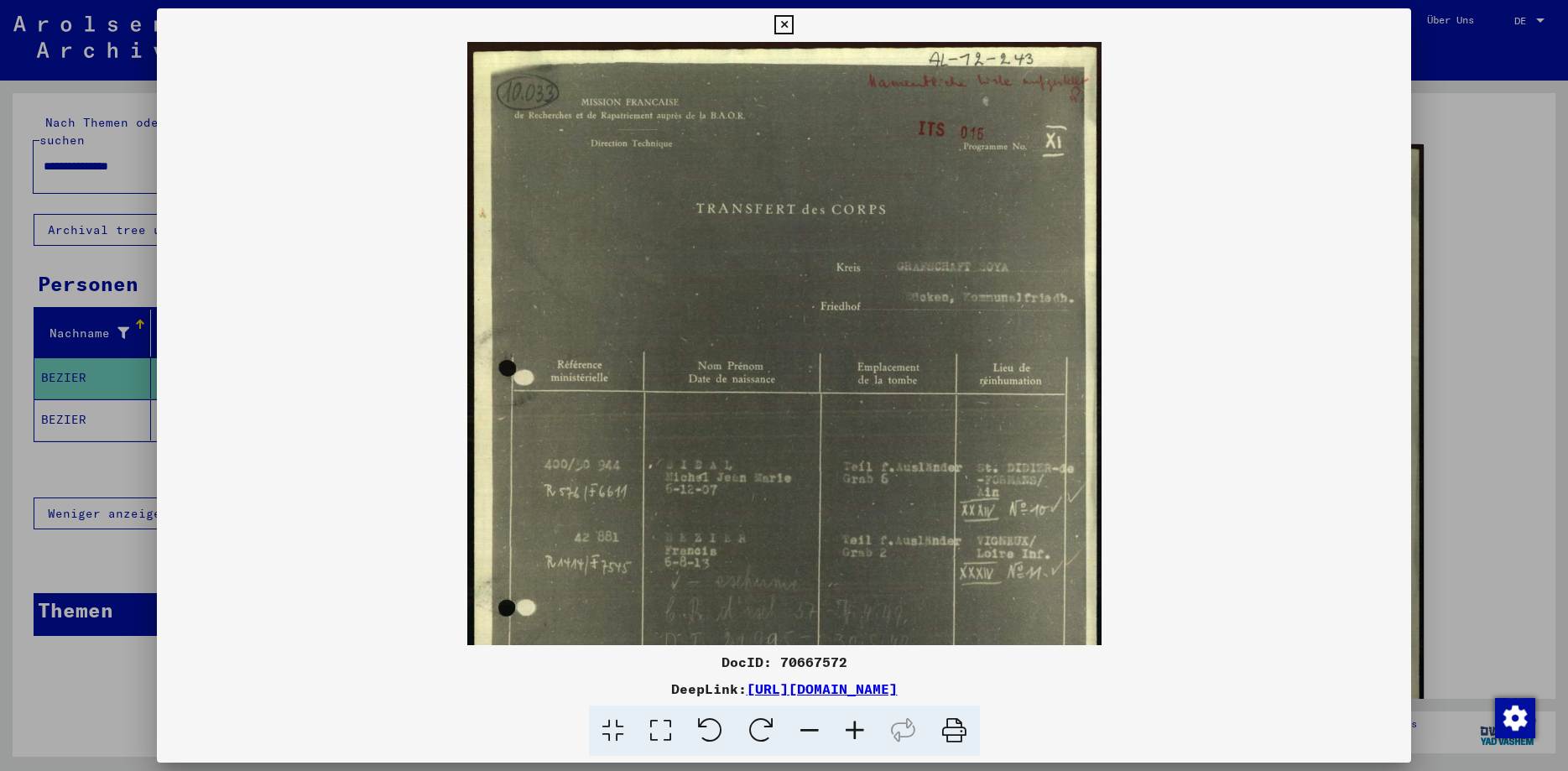
click at [863, 730] on icon at bounding box center [855, 730] width 46 height 52
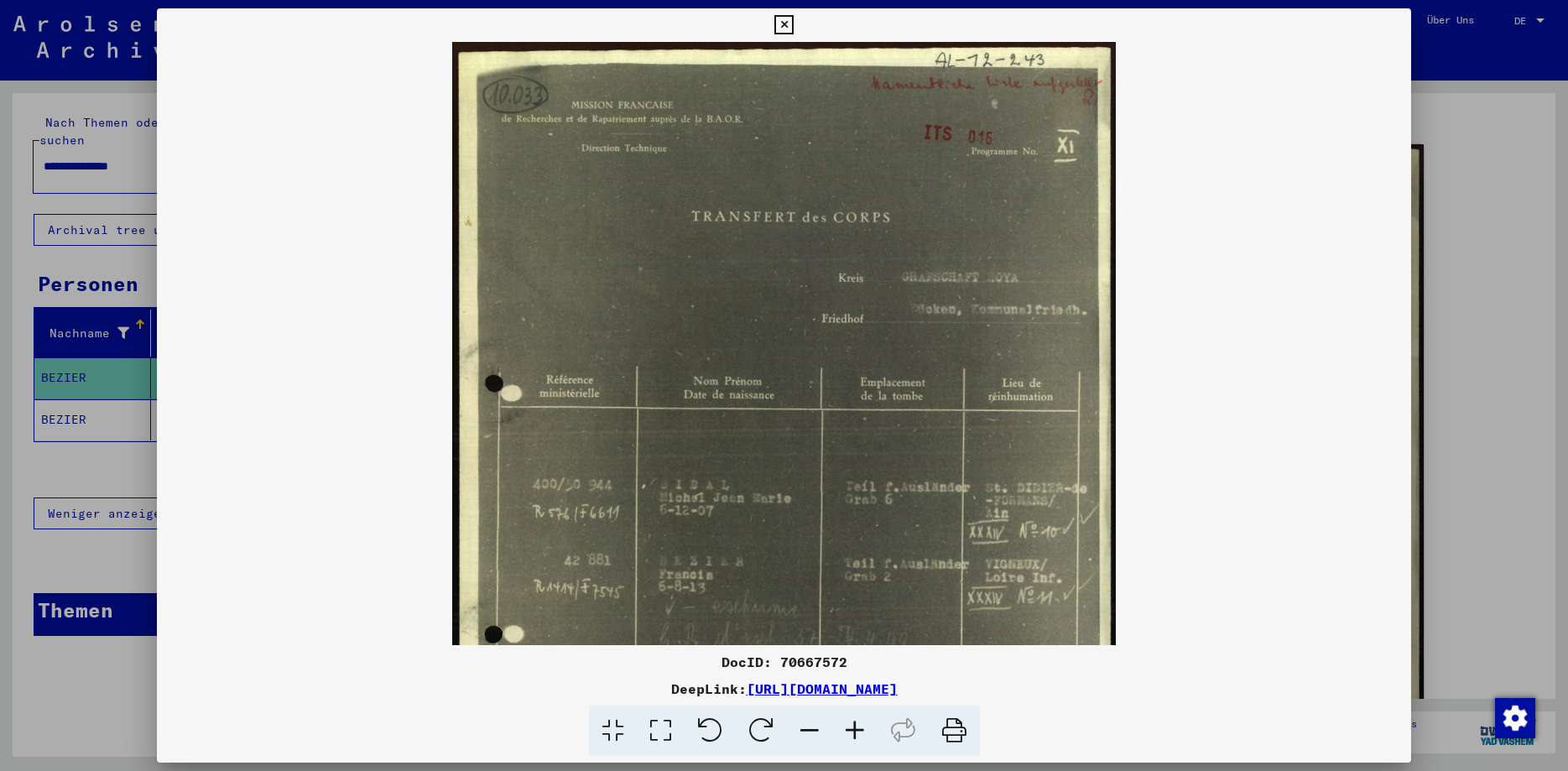
click at [863, 730] on icon at bounding box center [855, 730] width 46 height 52
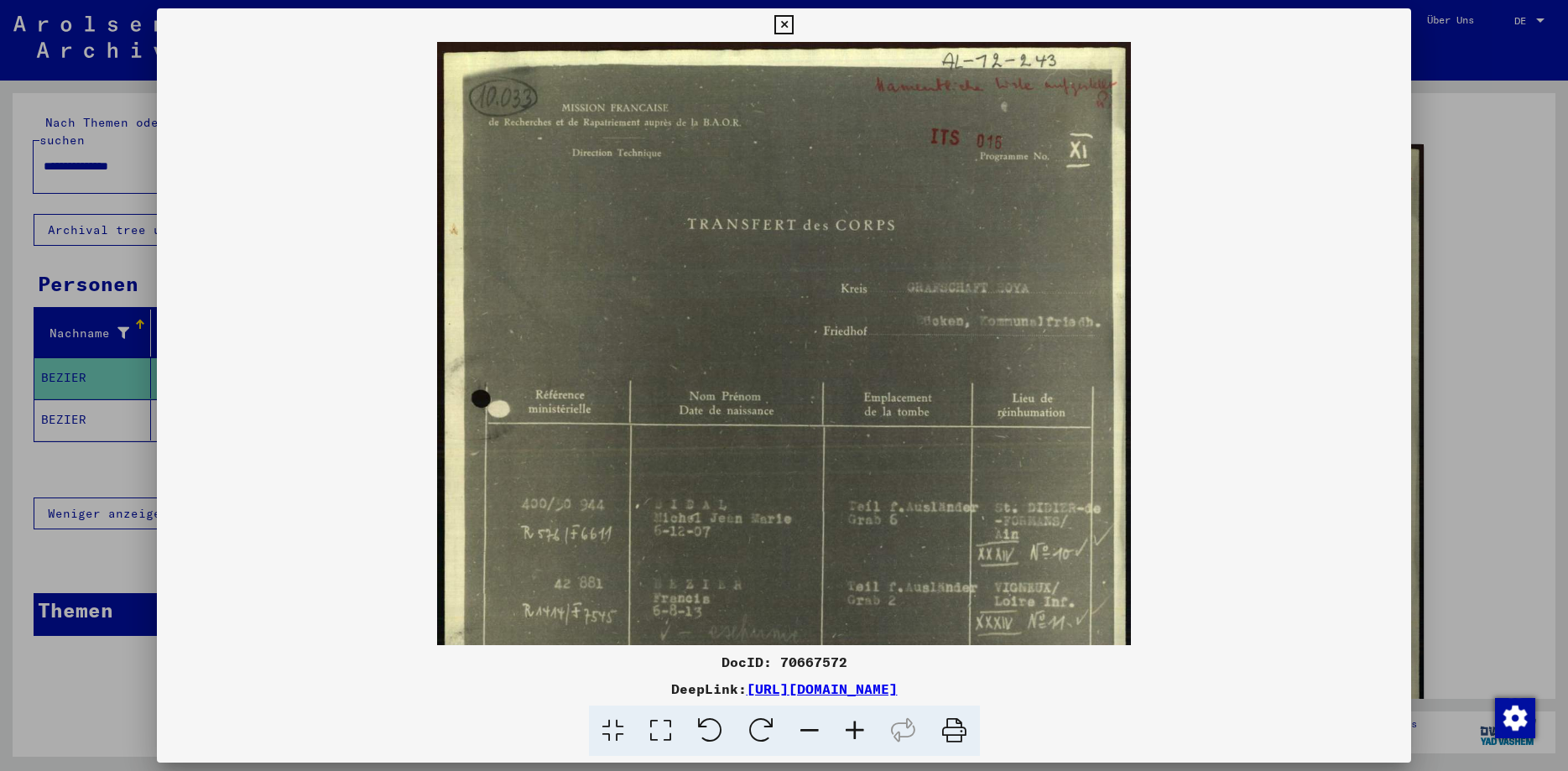
click at [863, 729] on icon at bounding box center [855, 730] width 46 height 52
click at [863, 726] on icon at bounding box center [855, 730] width 46 height 52
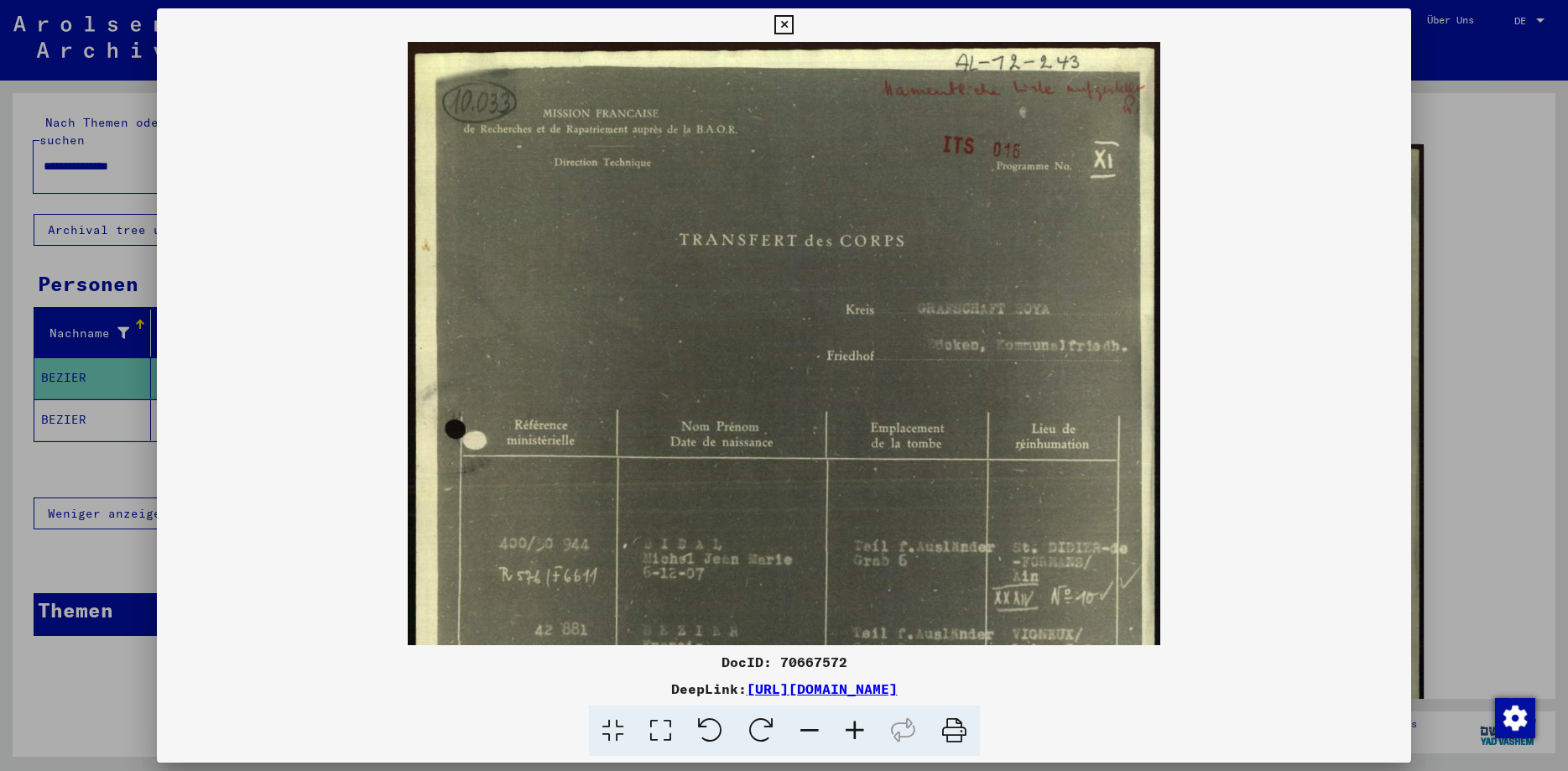
click at [863, 725] on icon at bounding box center [855, 730] width 46 height 52
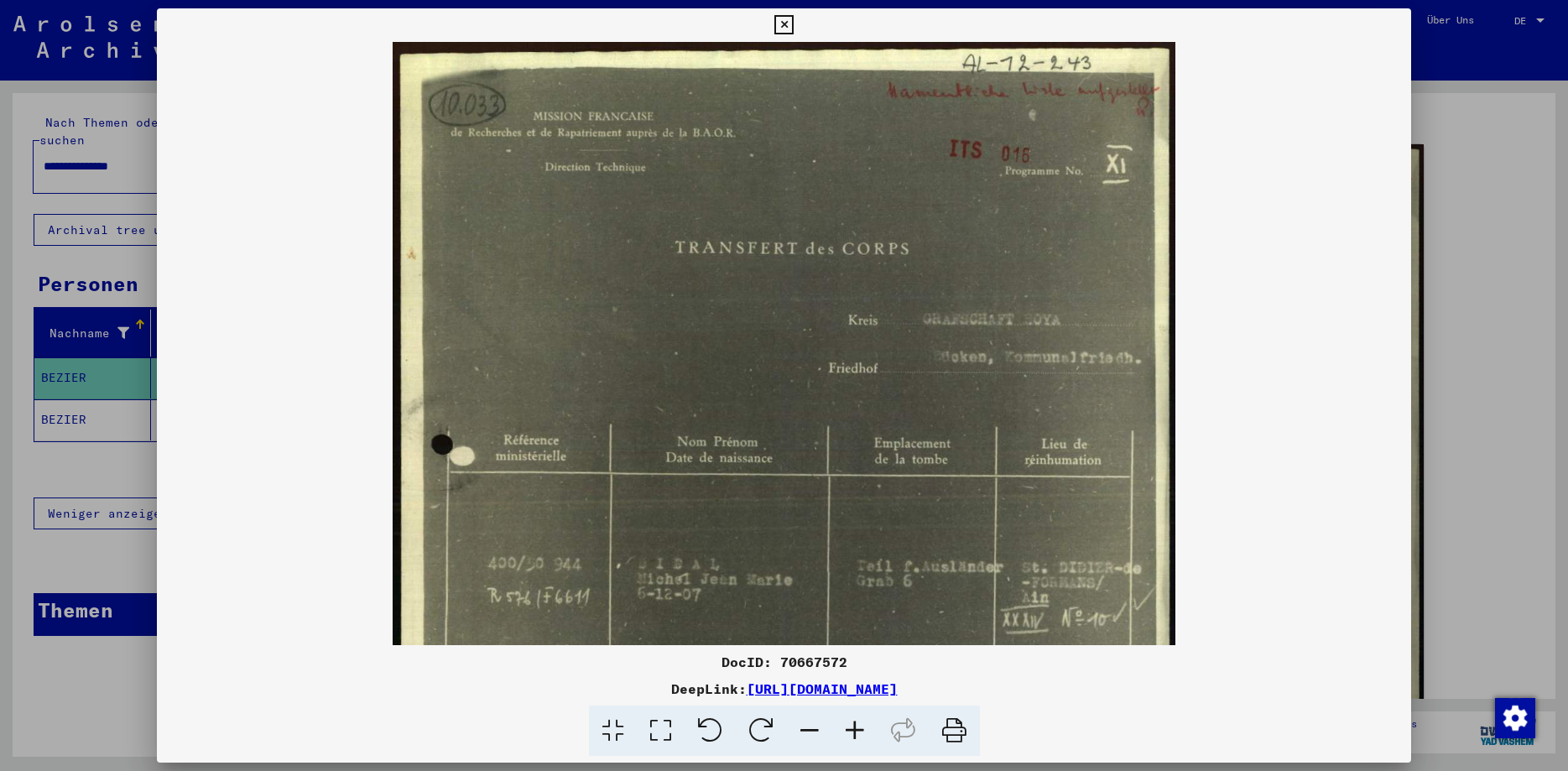
drag, startPoint x: 863, startPoint y: 723, endPoint x: 915, endPoint y: 608, distance: 126.2
click at [863, 722] on icon at bounding box center [855, 730] width 46 height 52
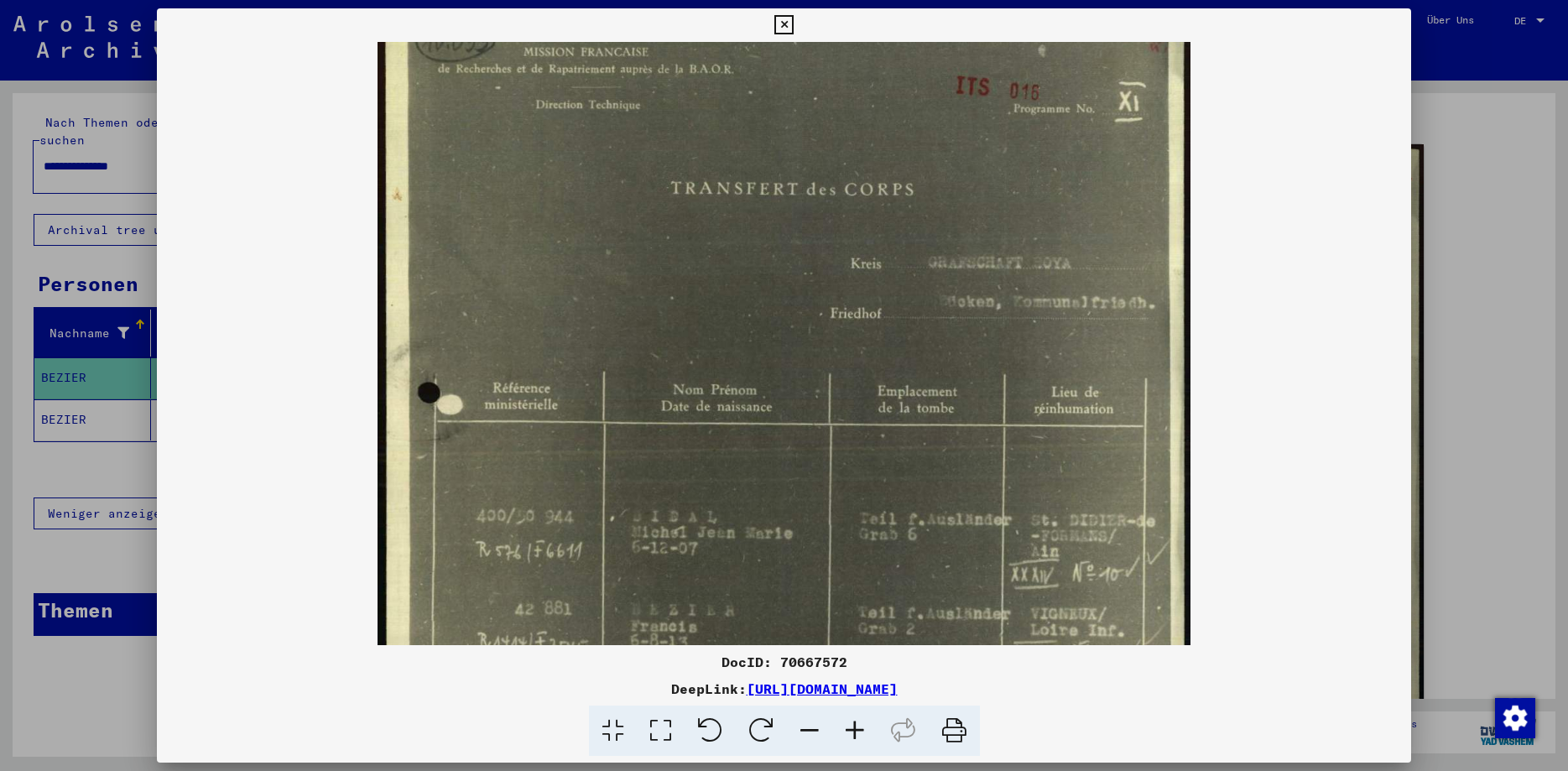
scroll to position [144, 0]
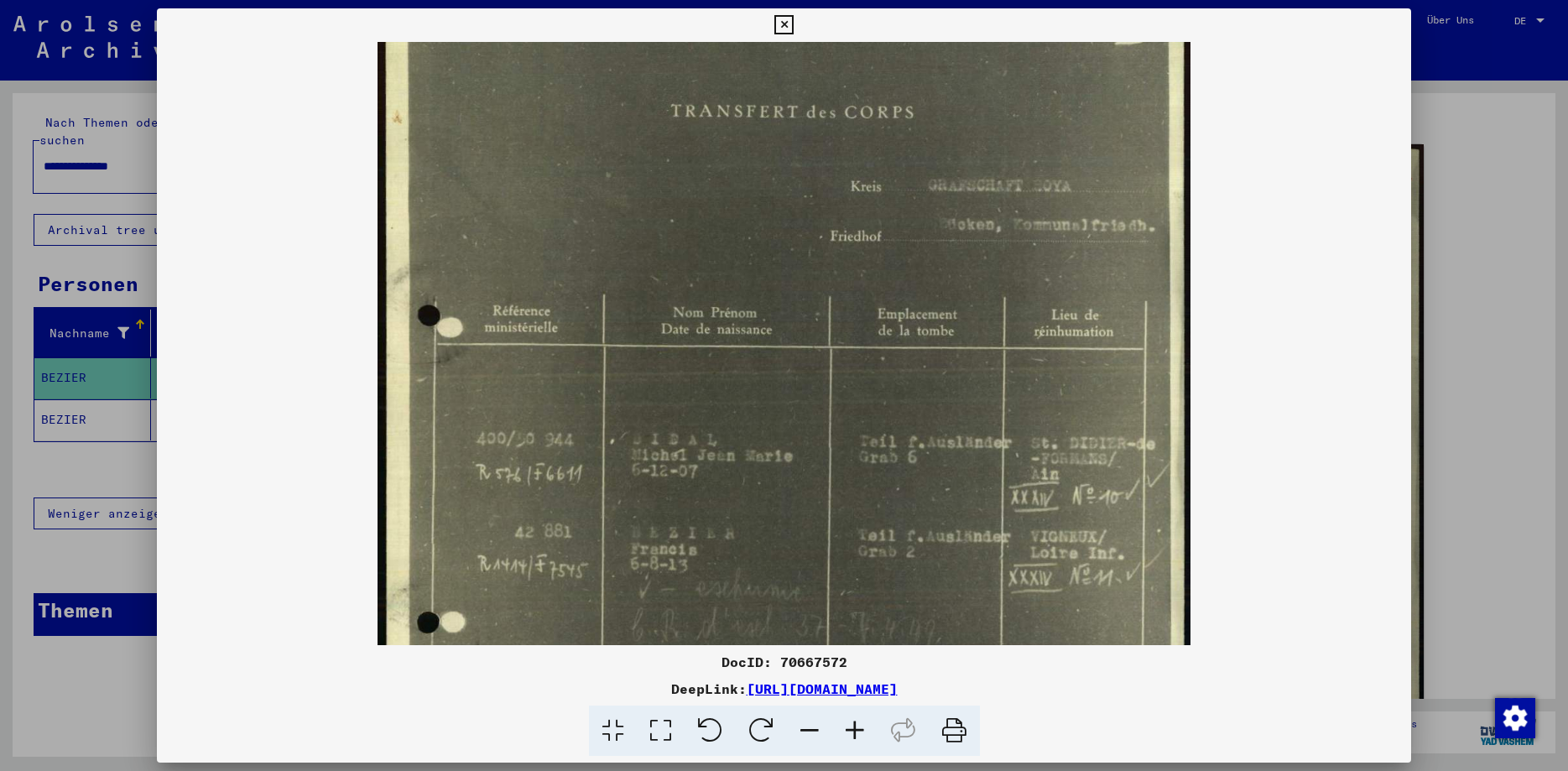
drag, startPoint x: 1081, startPoint y: 455, endPoint x: 1092, endPoint y: 311, distance: 144.4
click at [1092, 311] on img at bounding box center [783, 471] width 812 height 1148
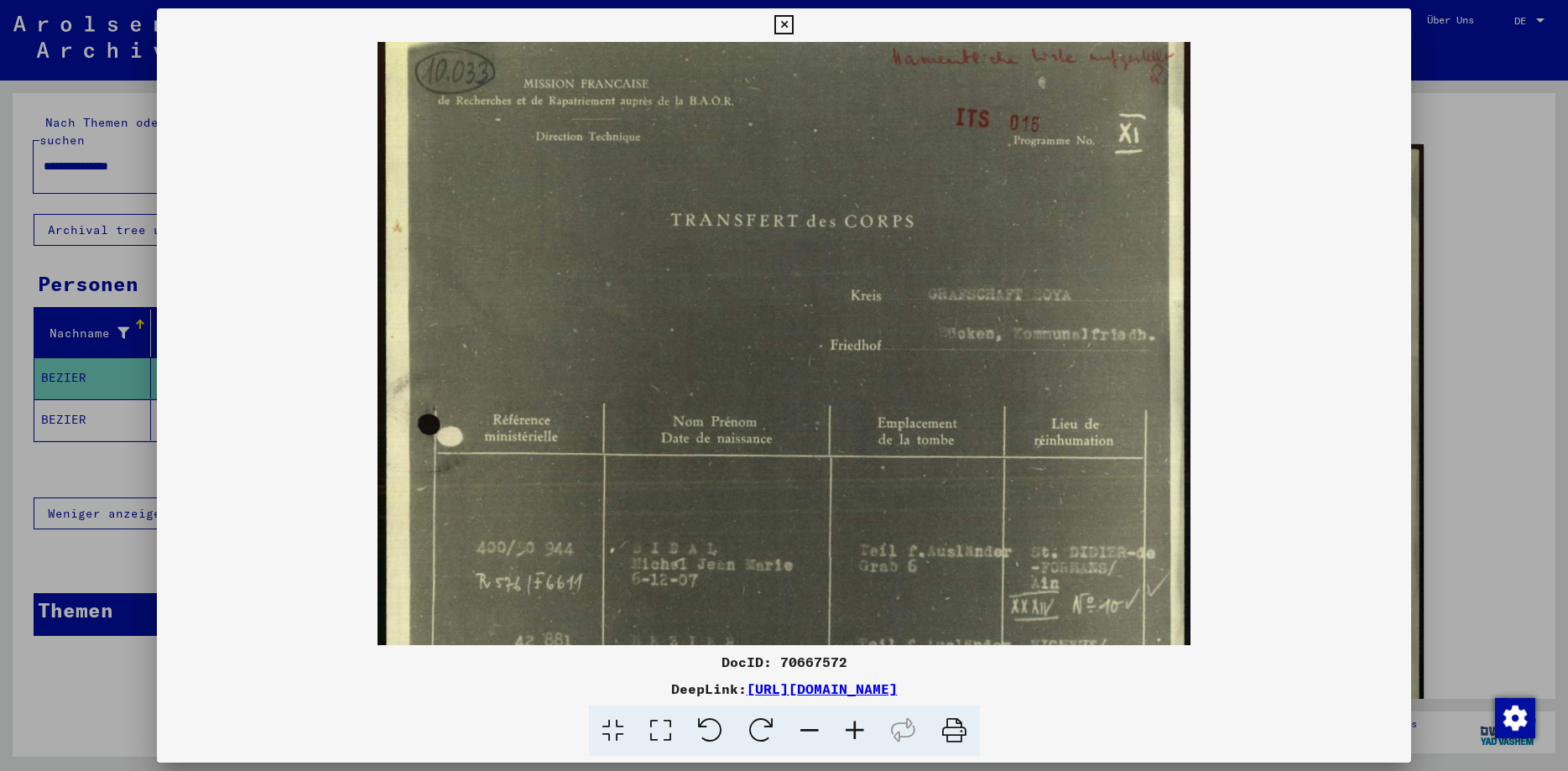
scroll to position [0, 0]
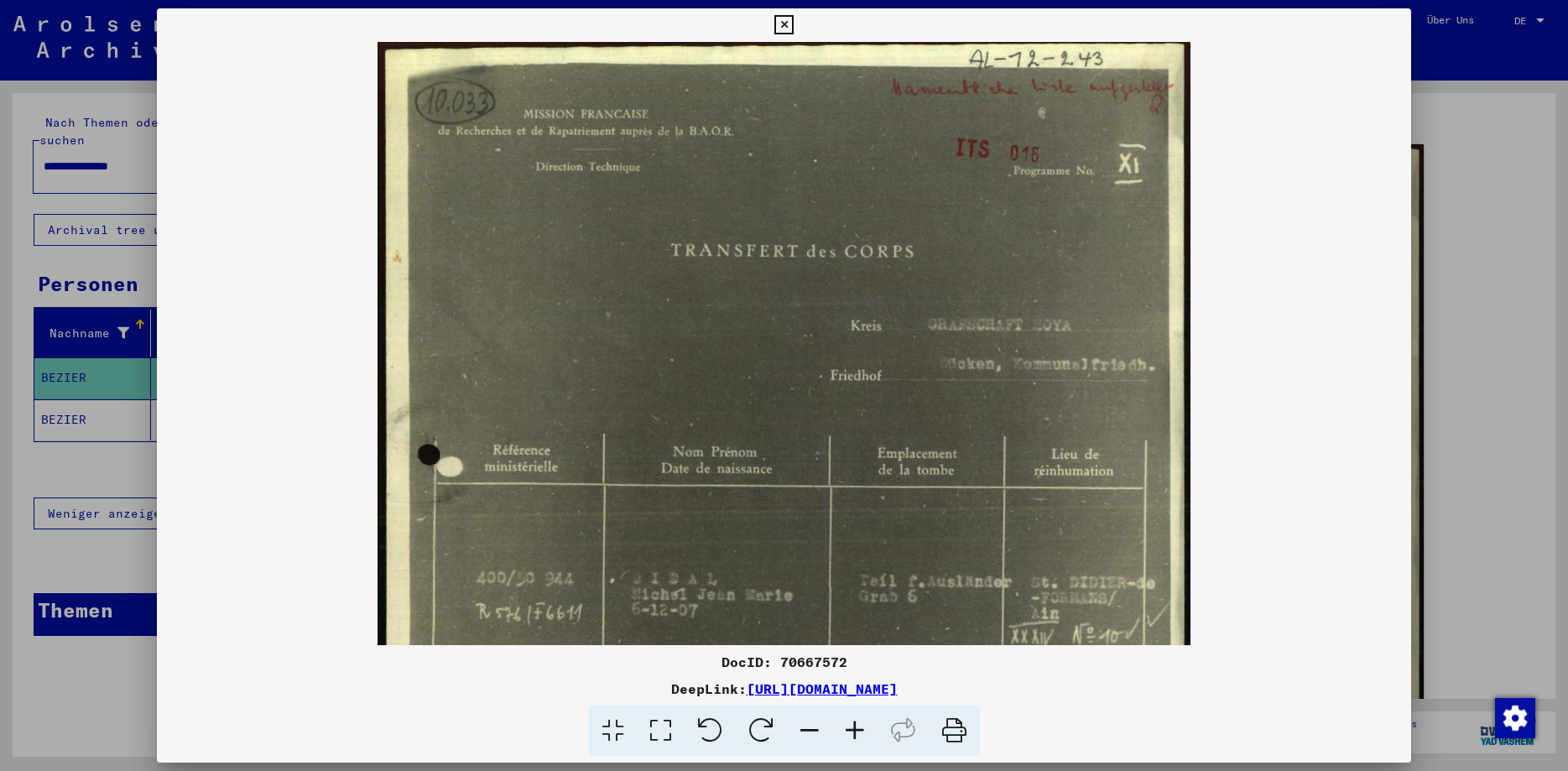
drag, startPoint x: 782, startPoint y: 242, endPoint x: 752, endPoint y: 409, distance: 169.7
click at [753, 431] on img at bounding box center [783, 611] width 812 height 1148
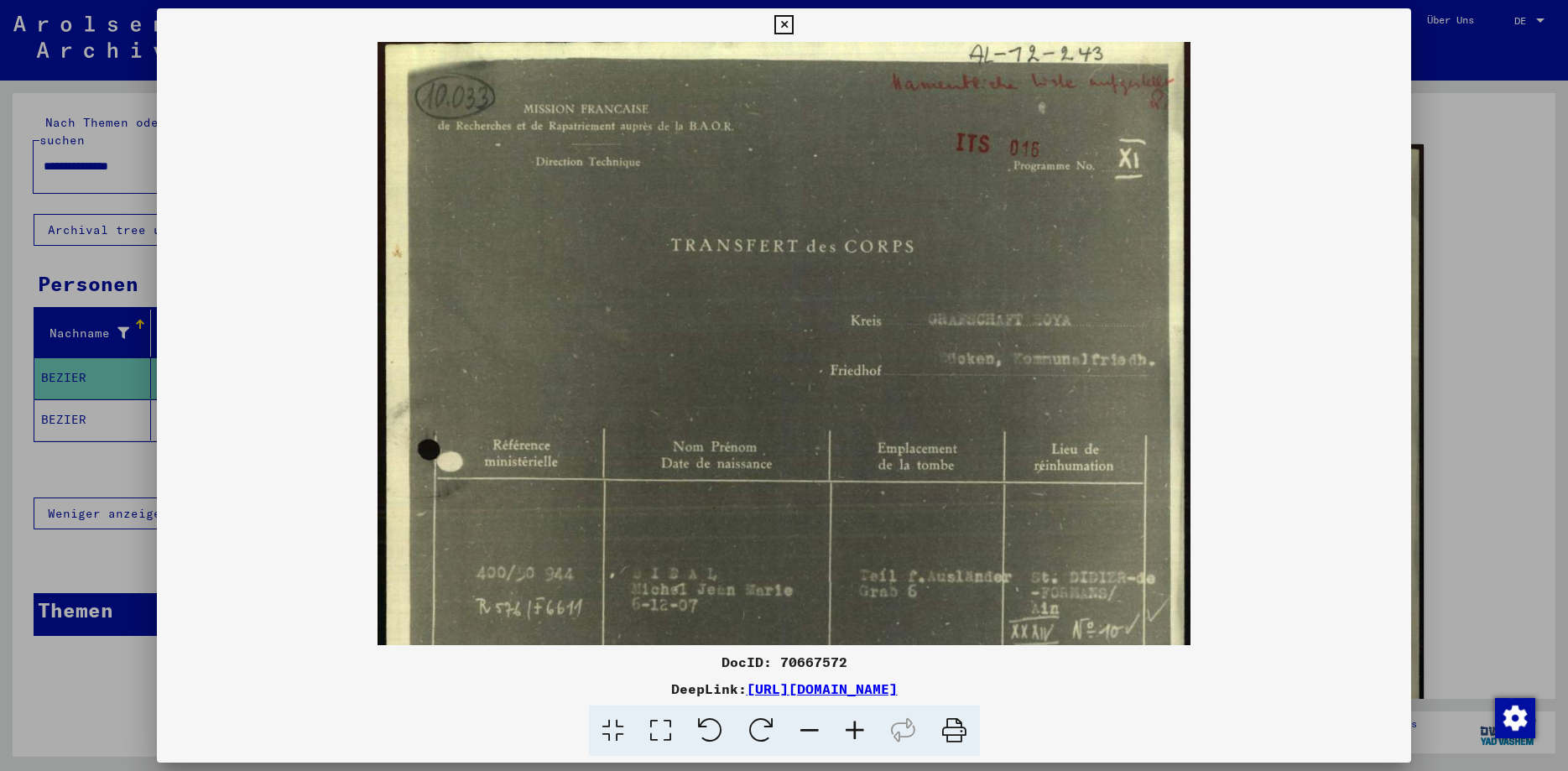
click at [945, 391] on img at bounding box center [783, 605] width 812 height 1148
click at [981, 370] on img at bounding box center [783, 605] width 812 height 1148
click at [863, 727] on icon at bounding box center [855, 730] width 46 height 52
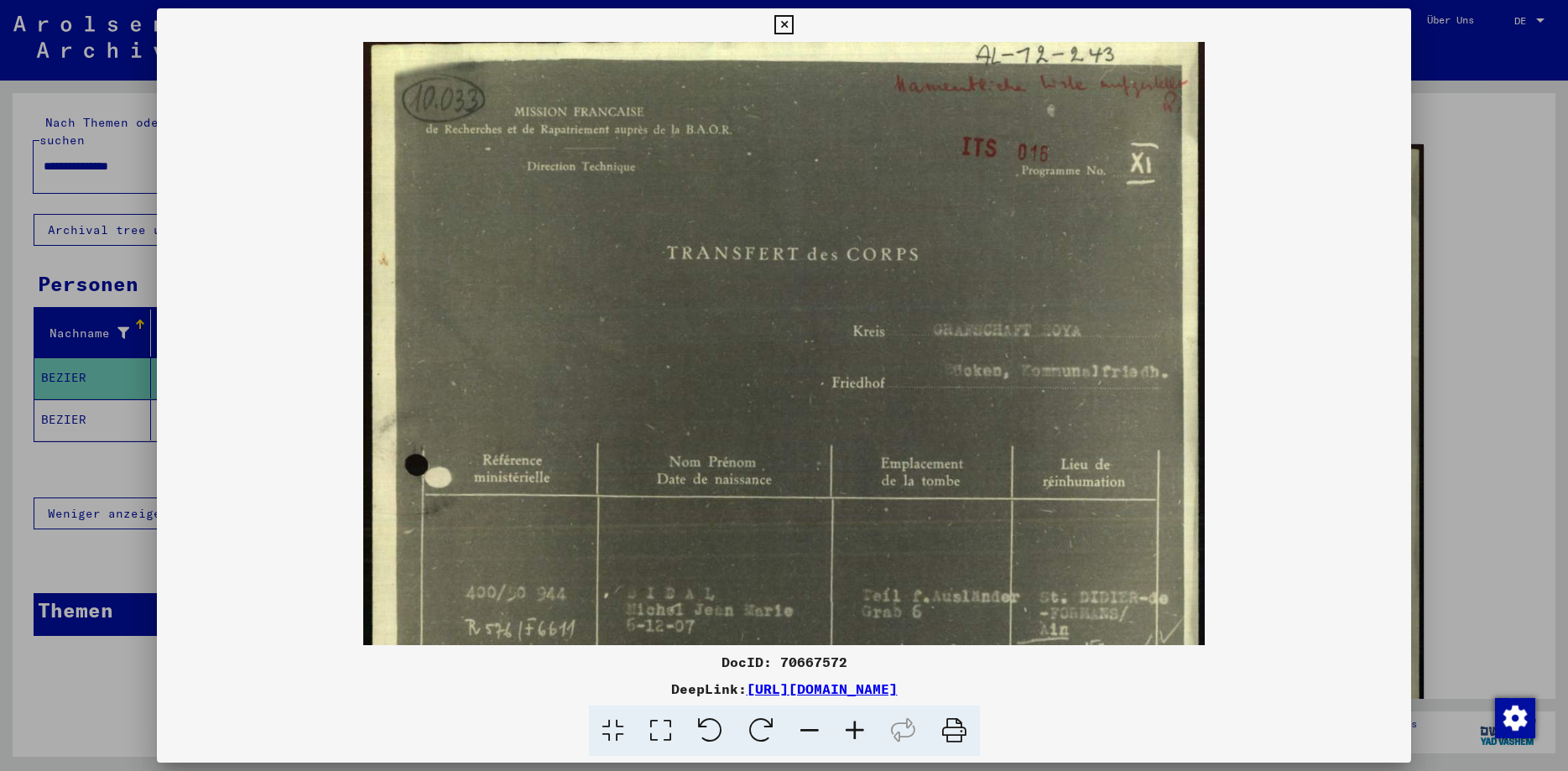
click at [863, 726] on icon at bounding box center [855, 730] width 46 height 52
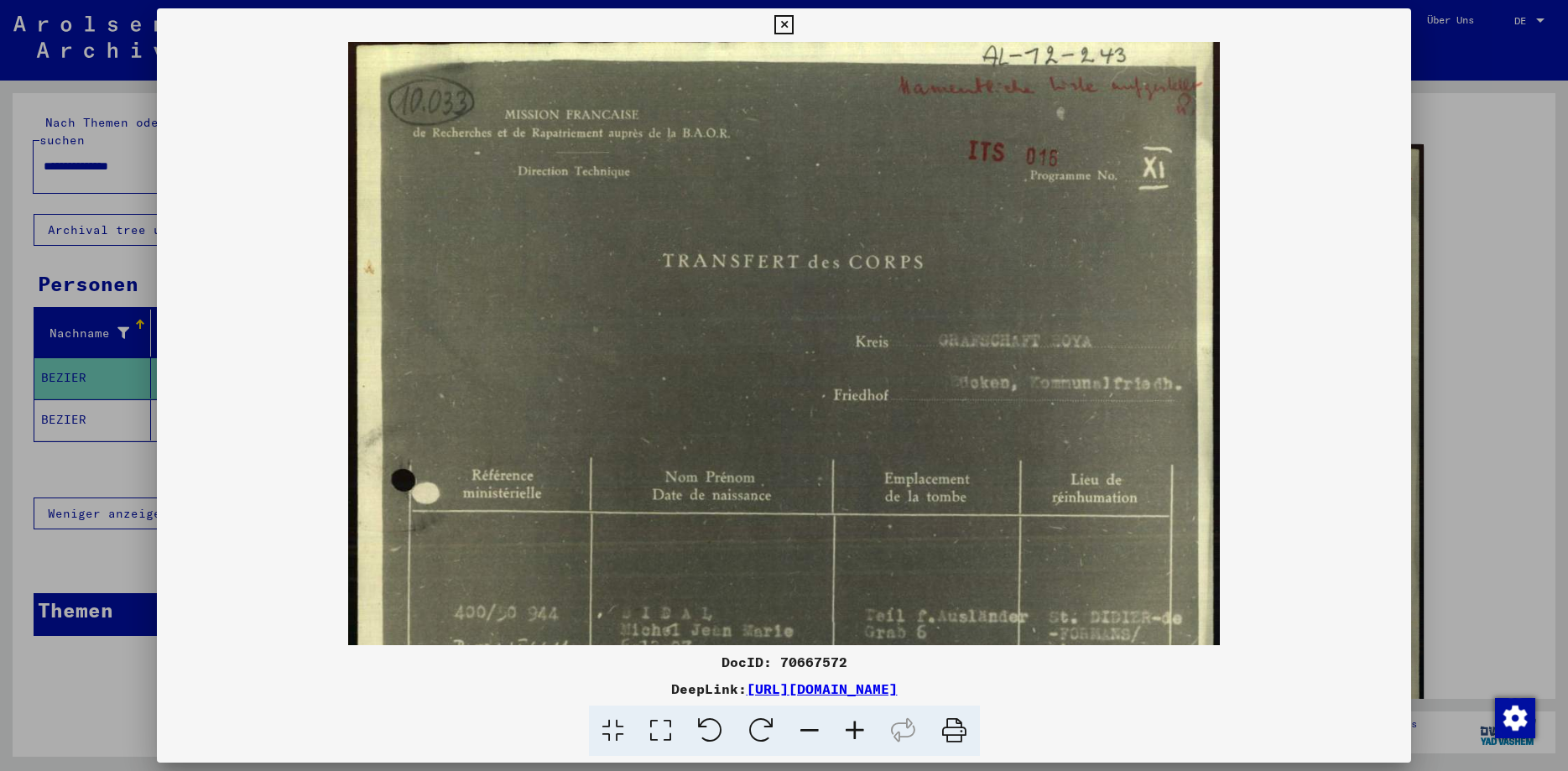
click at [863, 726] on icon at bounding box center [855, 730] width 46 height 52
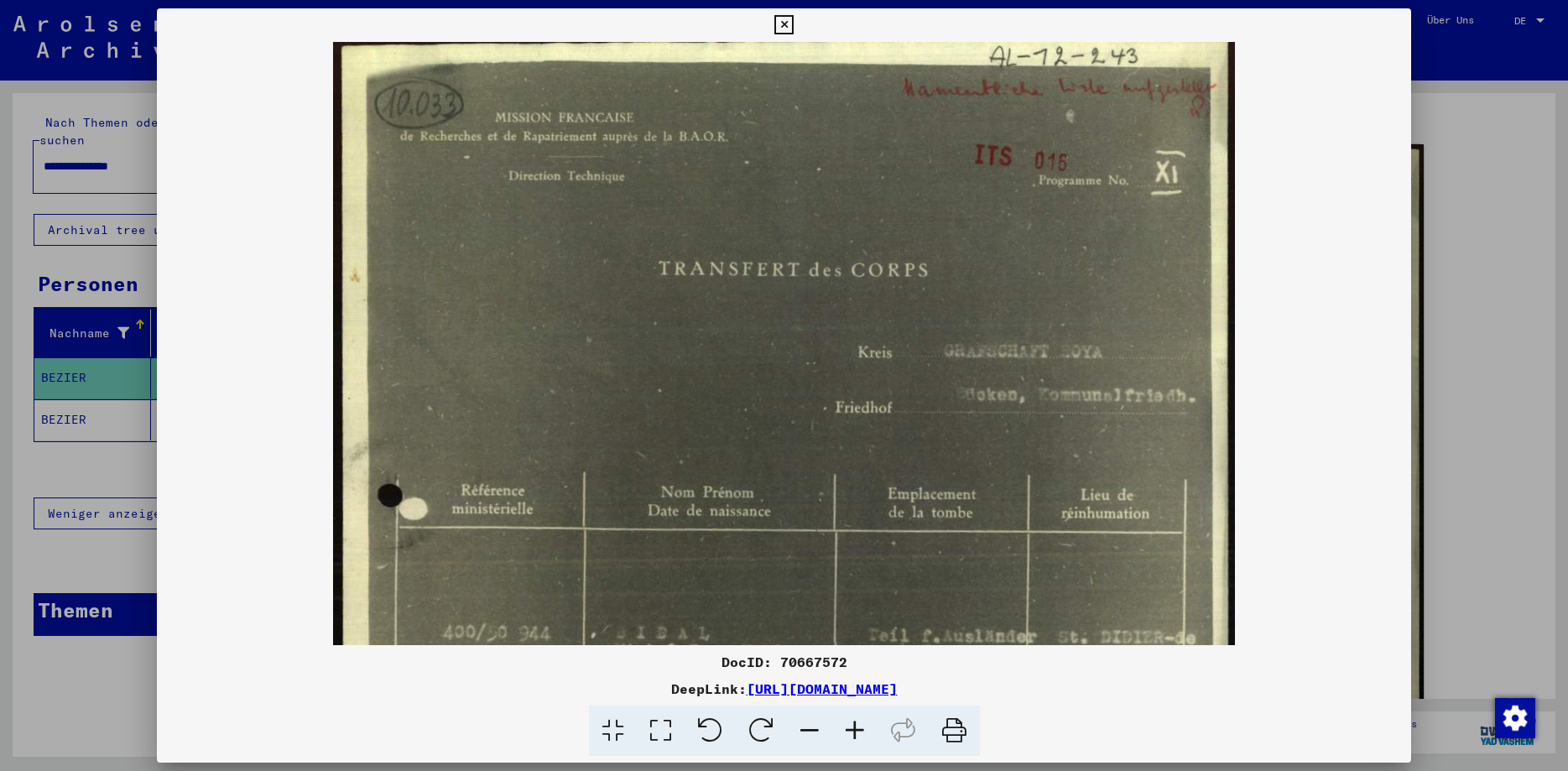
click at [863, 726] on icon at bounding box center [855, 730] width 46 height 52
click at [863, 726] on icon at bounding box center [855, 730] width 46 height 52
click at [854, 731] on icon at bounding box center [855, 730] width 46 height 52
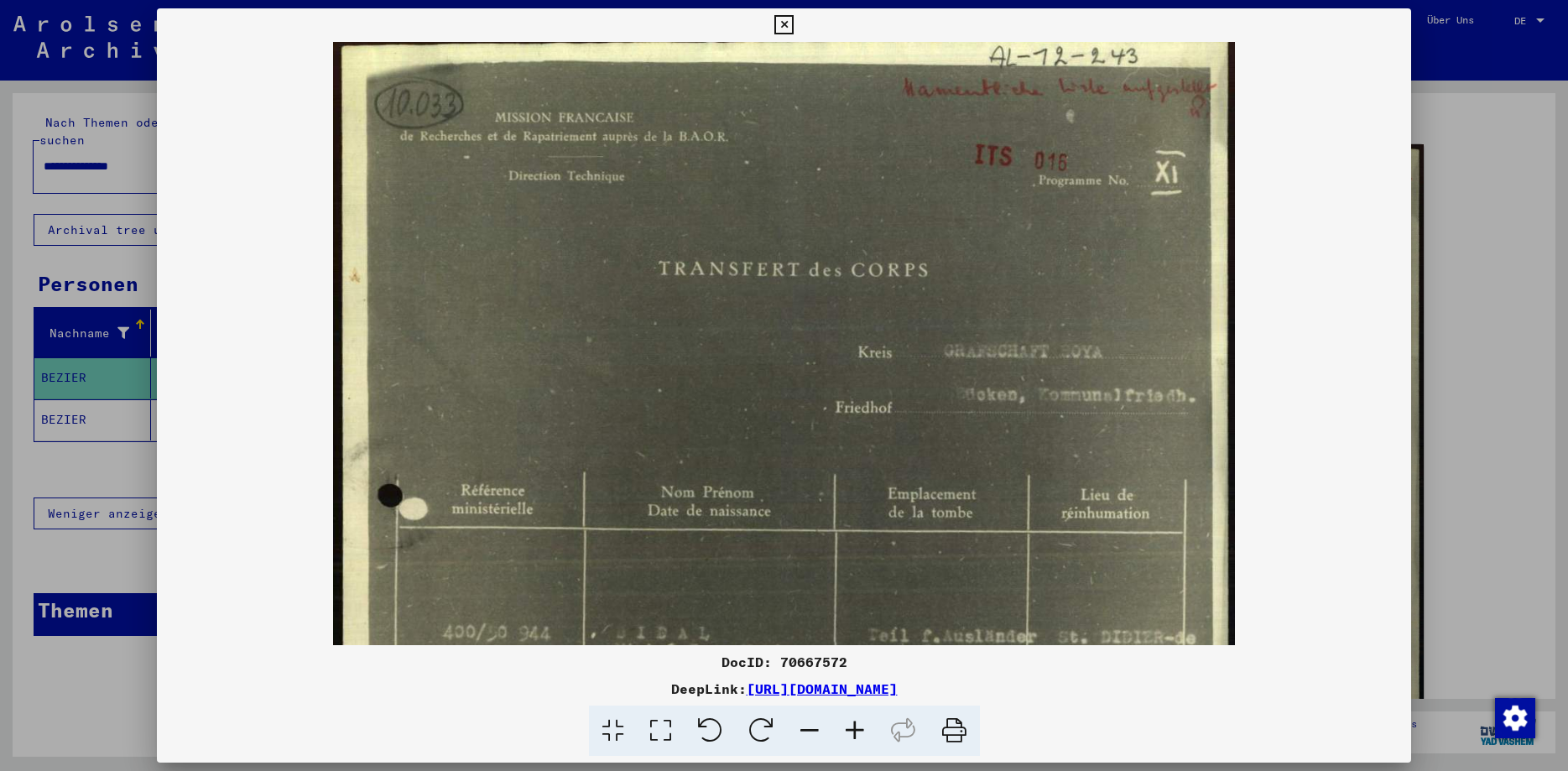
click at [793, 18] on icon at bounding box center [784, 25] width 19 height 20
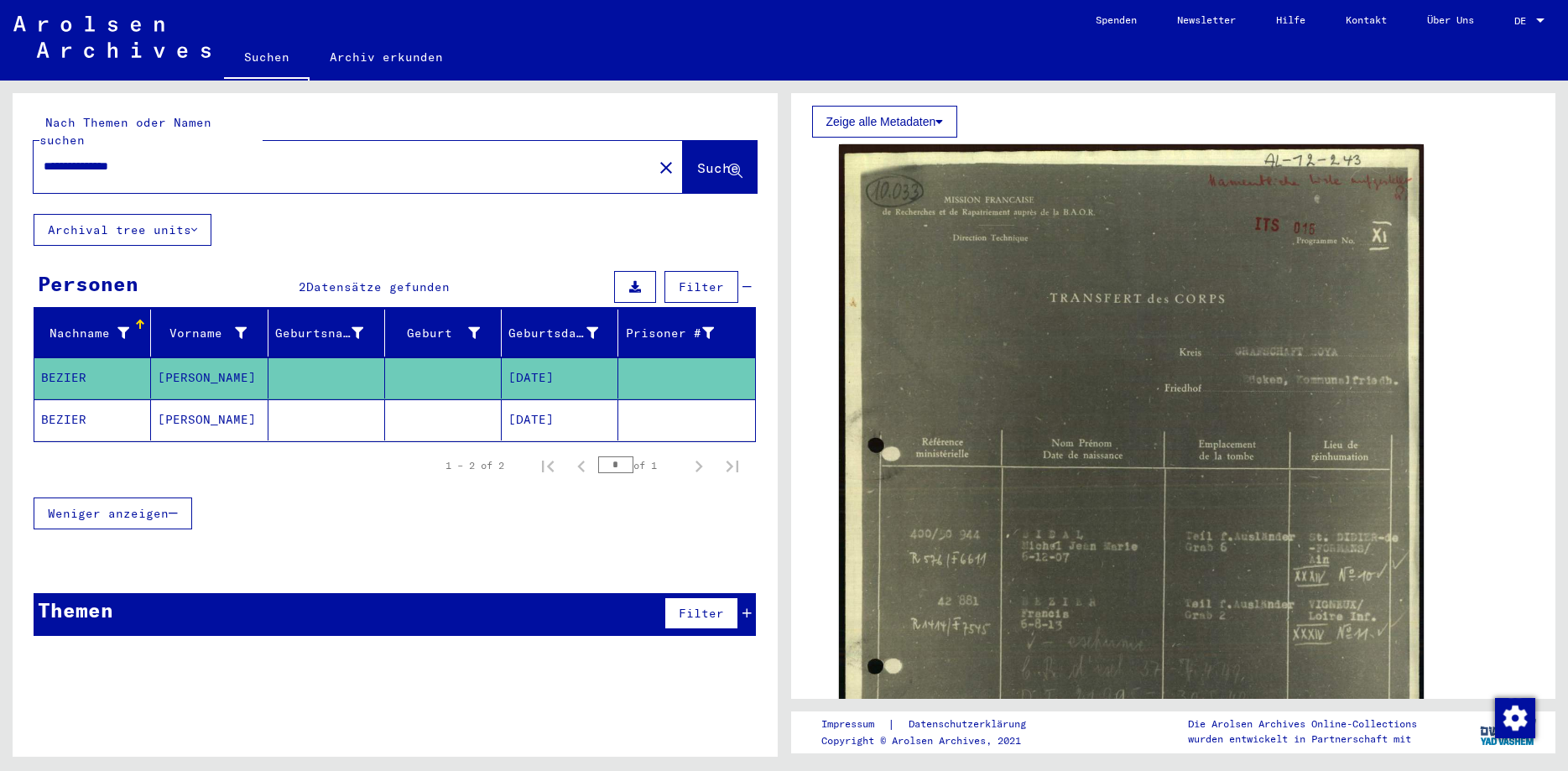
click at [129, 158] on input "**********" at bounding box center [343, 166] width 599 height 18
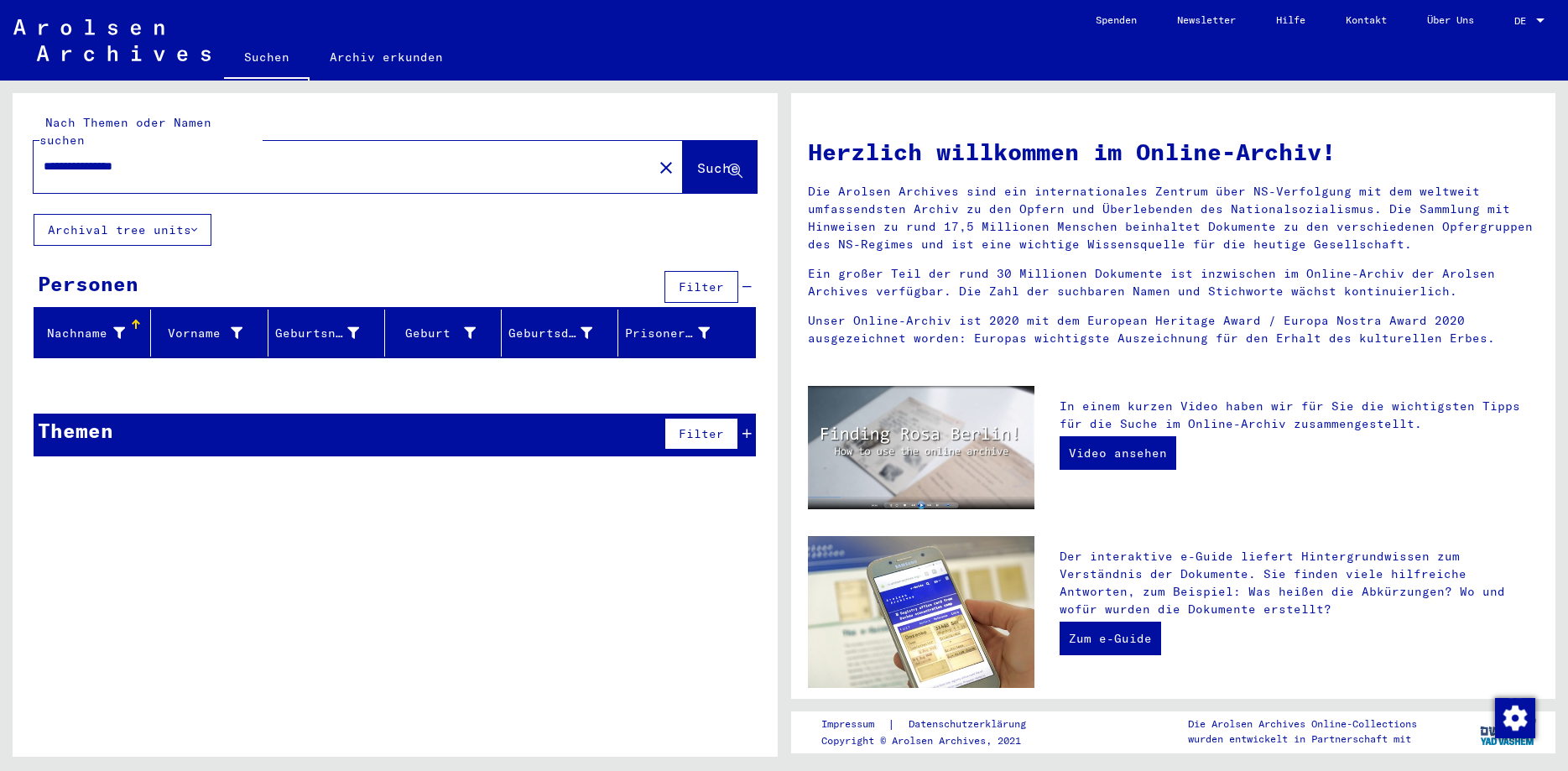
click at [110, 158] on input "**********" at bounding box center [338, 166] width 589 height 18
click at [111, 158] on input "**********" at bounding box center [338, 166] width 589 height 18
type input "******"
click at [683, 150] on button "Suche" at bounding box center [719, 167] width 74 height 52
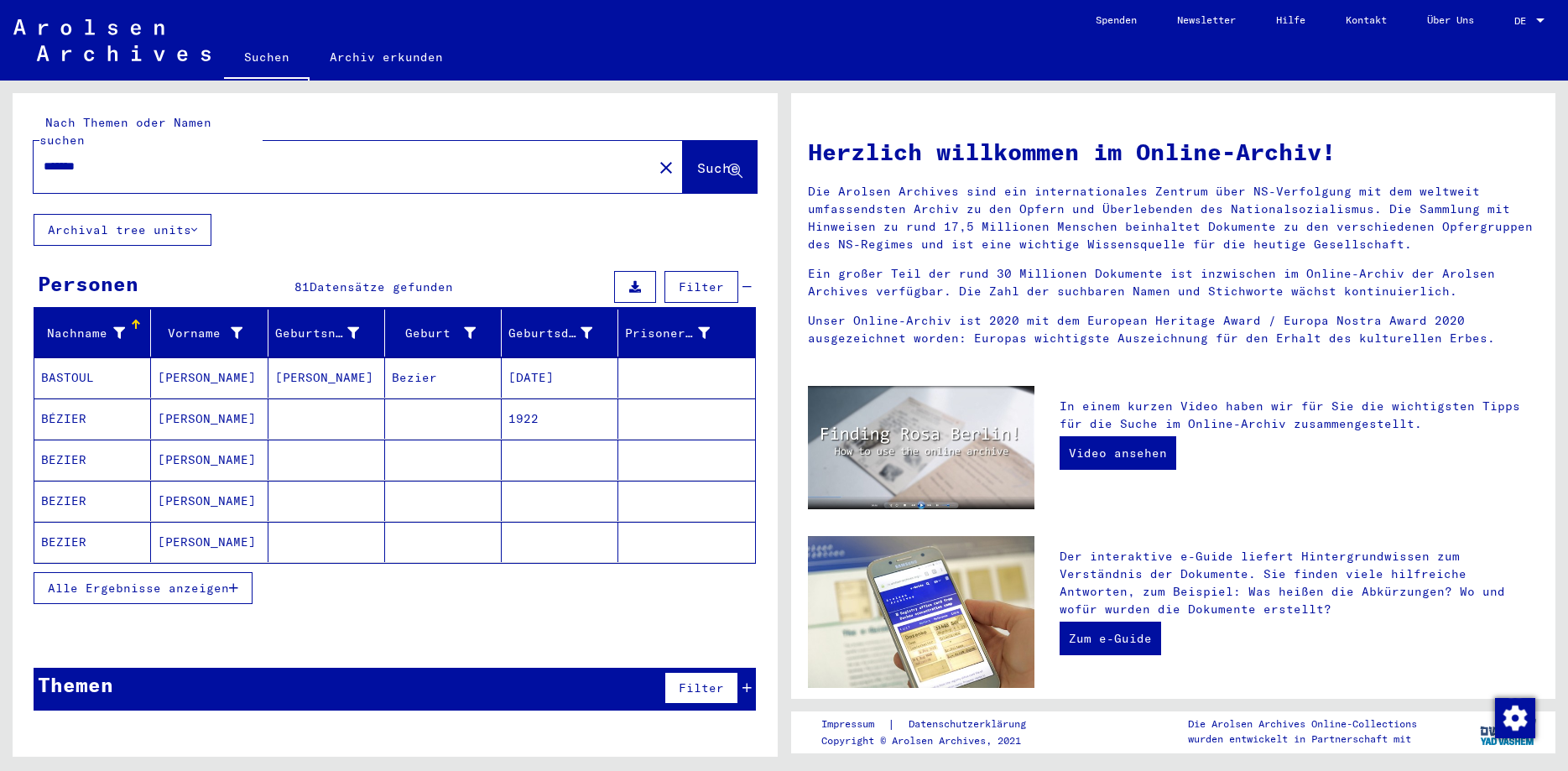
click at [122, 572] on button "Alle Ergebnisse anzeigen" at bounding box center [143, 588] width 219 height 32
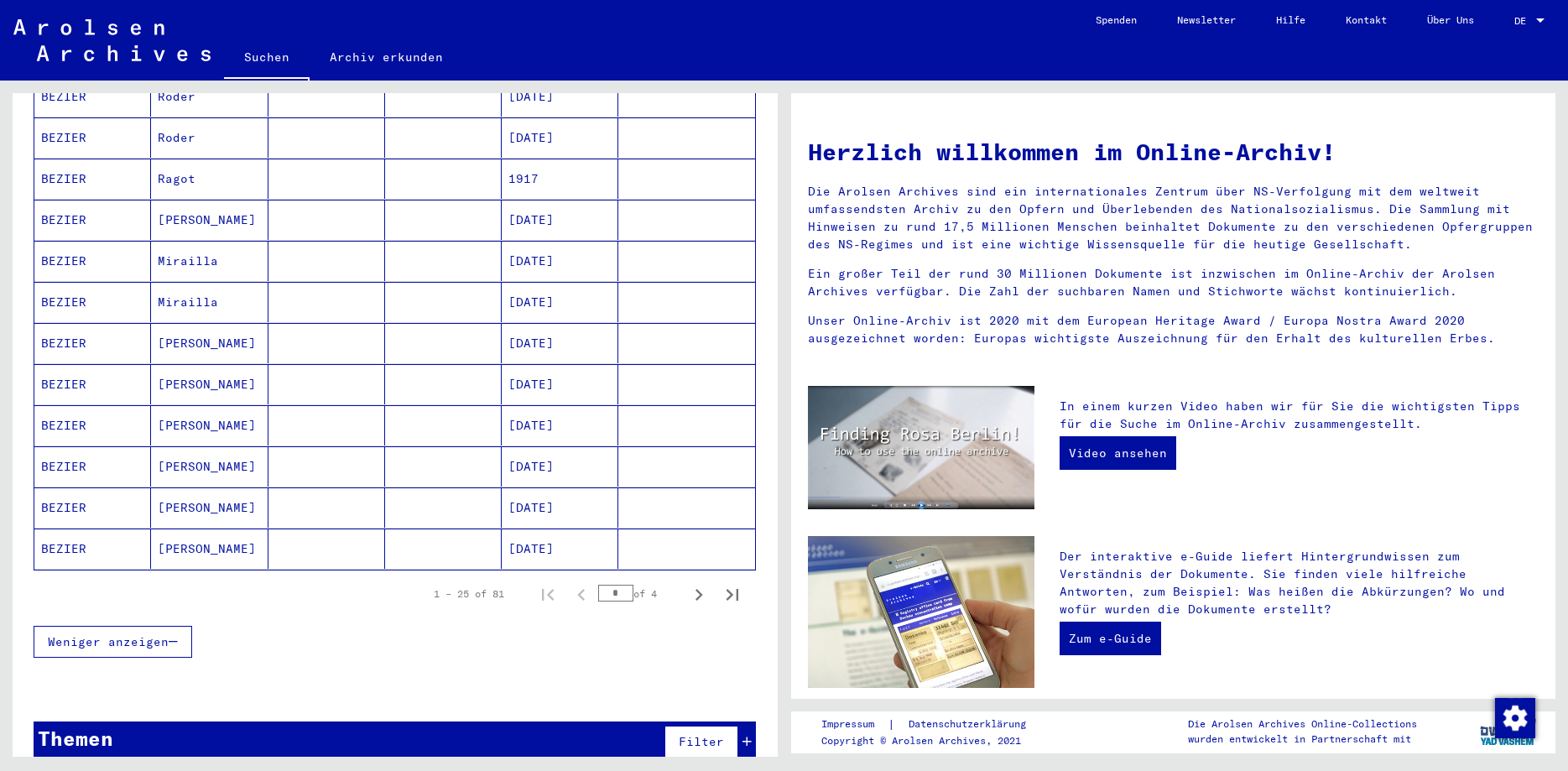
scroll to position [823, 0]
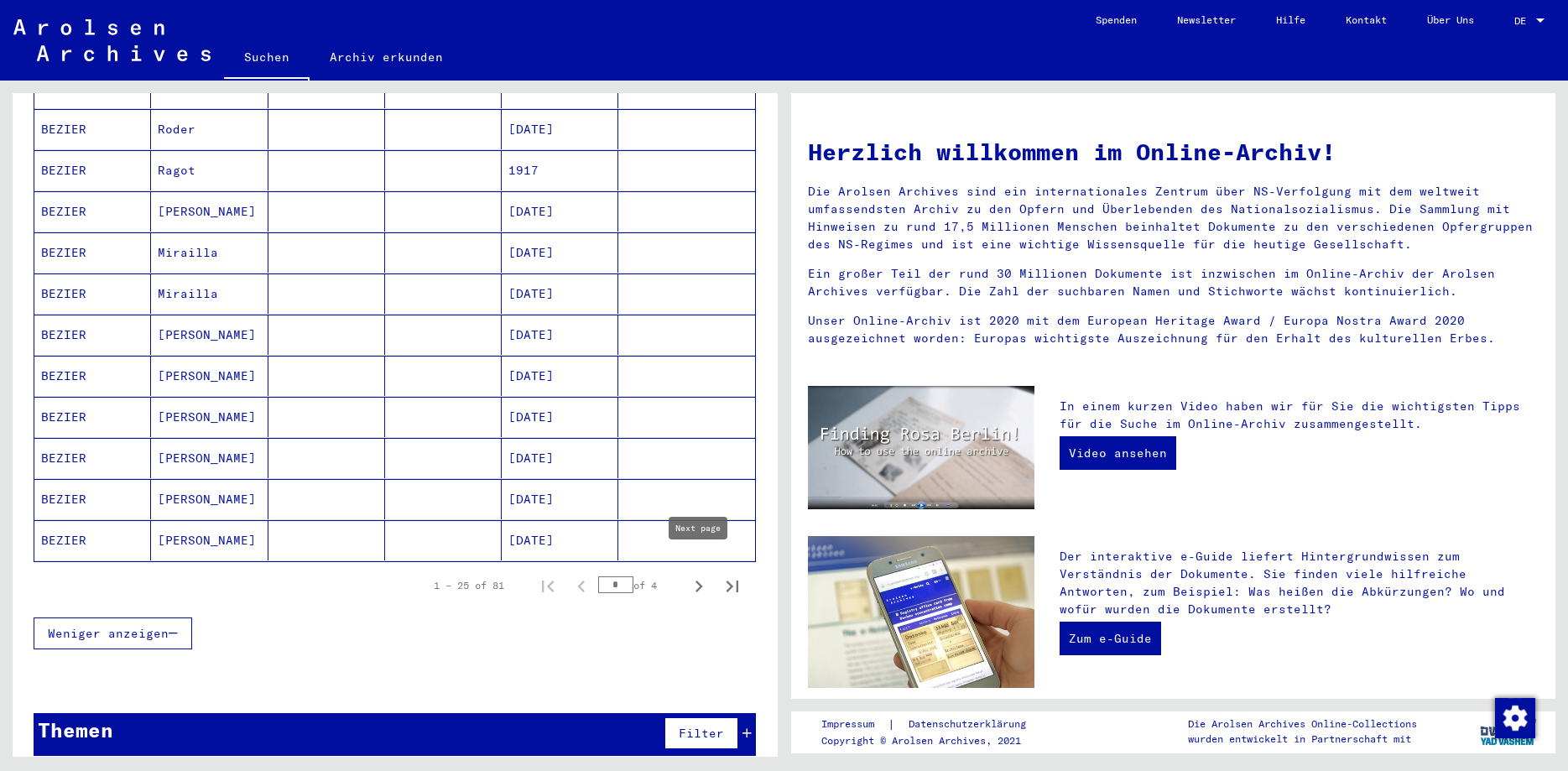
click at [694, 574] on icon "Next page" at bounding box center [699, 586] width 24 height 24
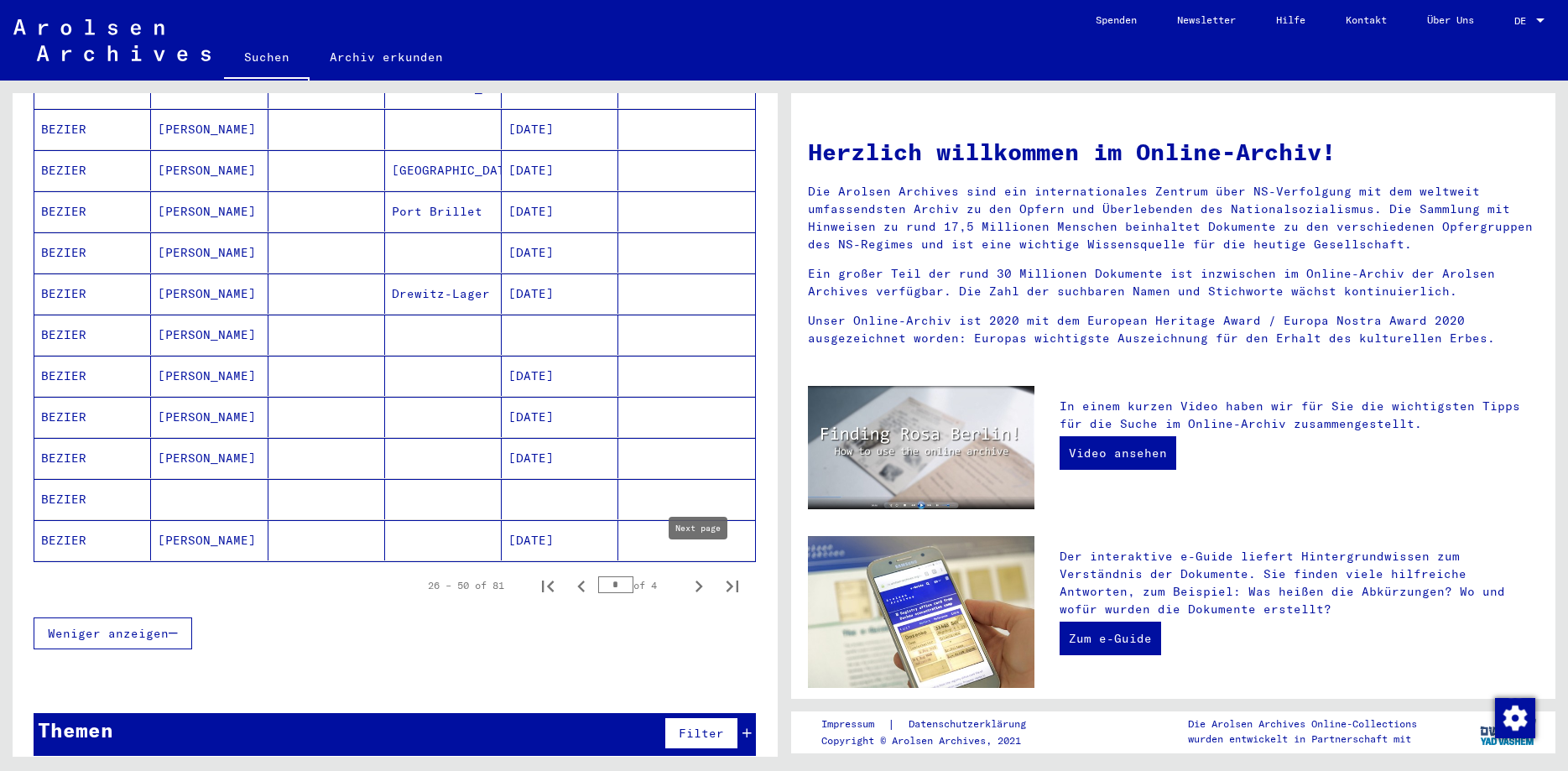
click at [695, 574] on icon "Next page" at bounding box center [699, 586] width 24 height 24
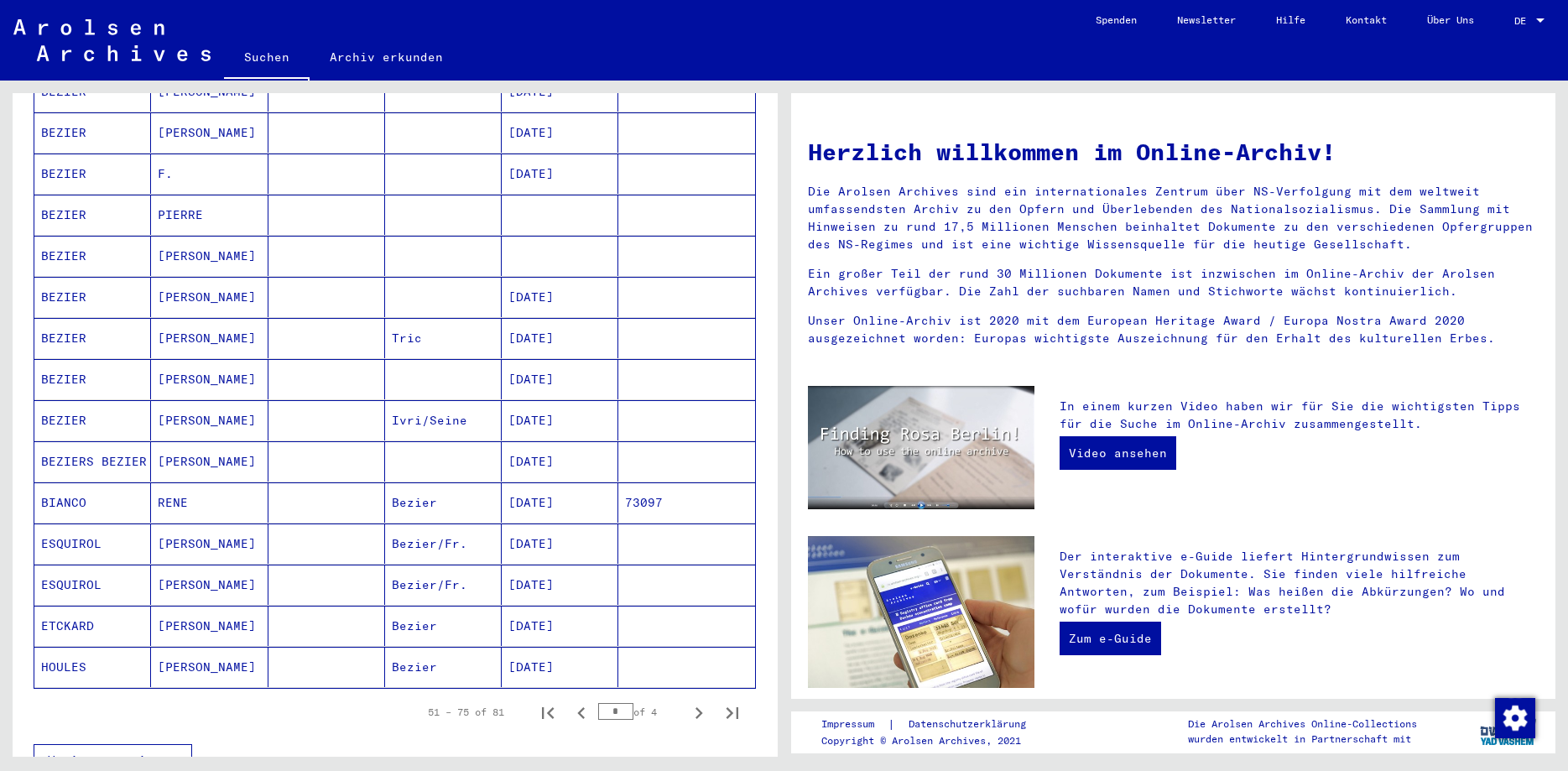
scroll to position [733, 0]
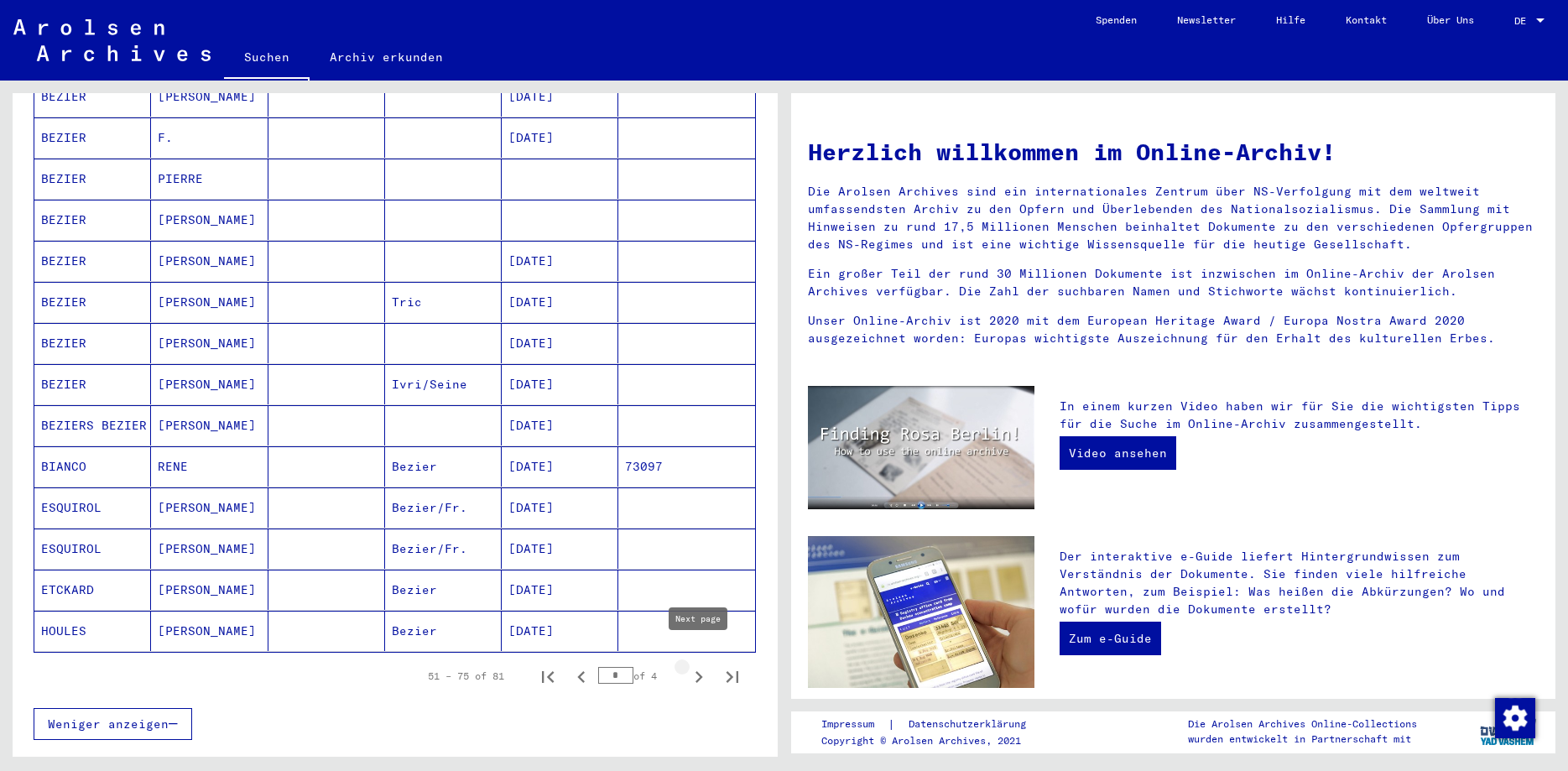
click at [697, 665] on icon "Next page" at bounding box center [699, 676] width 24 height 24
type input "*"
